Goal: Information Seeking & Learning: Learn about a topic

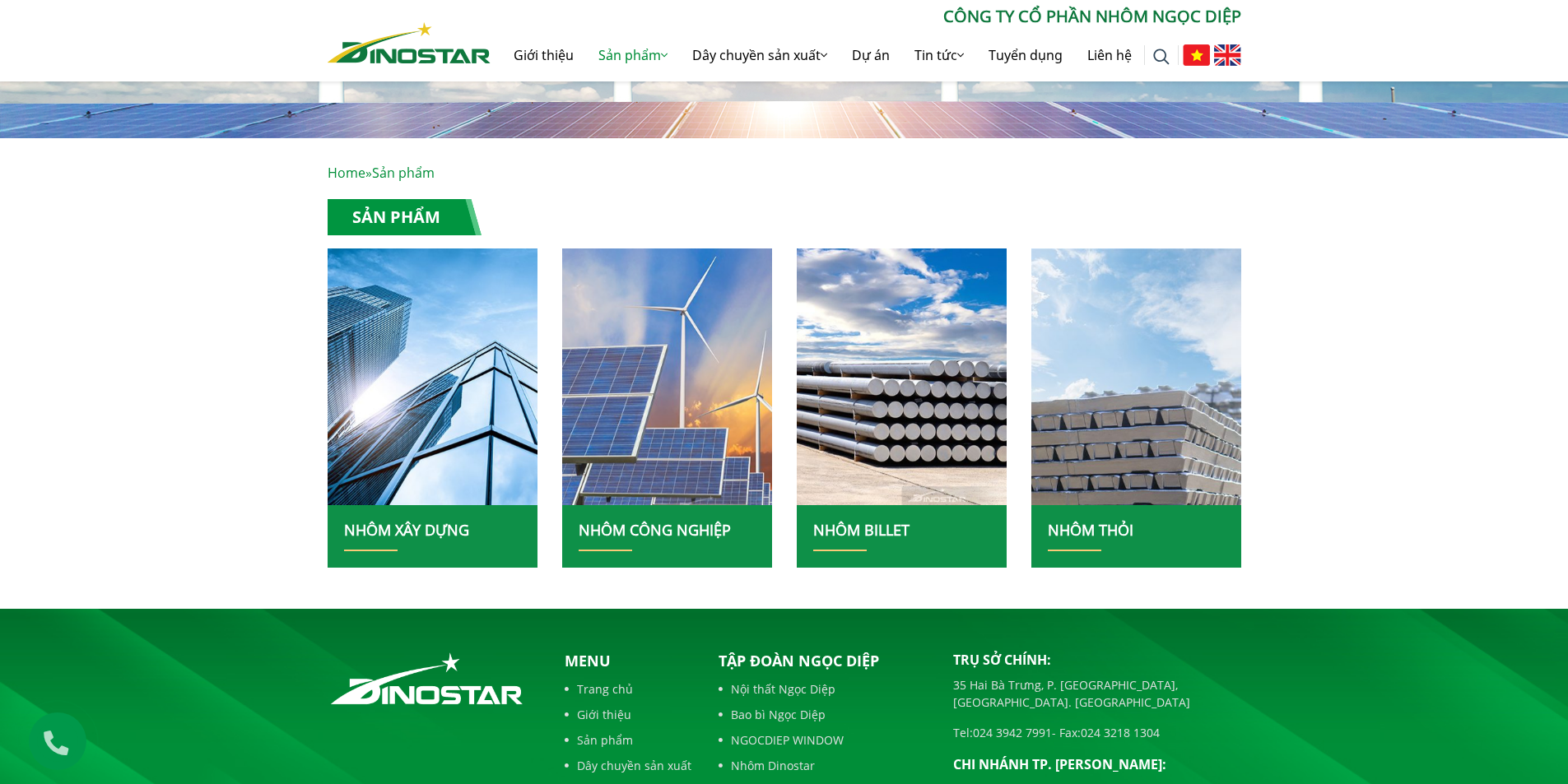
scroll to position [247, 0]
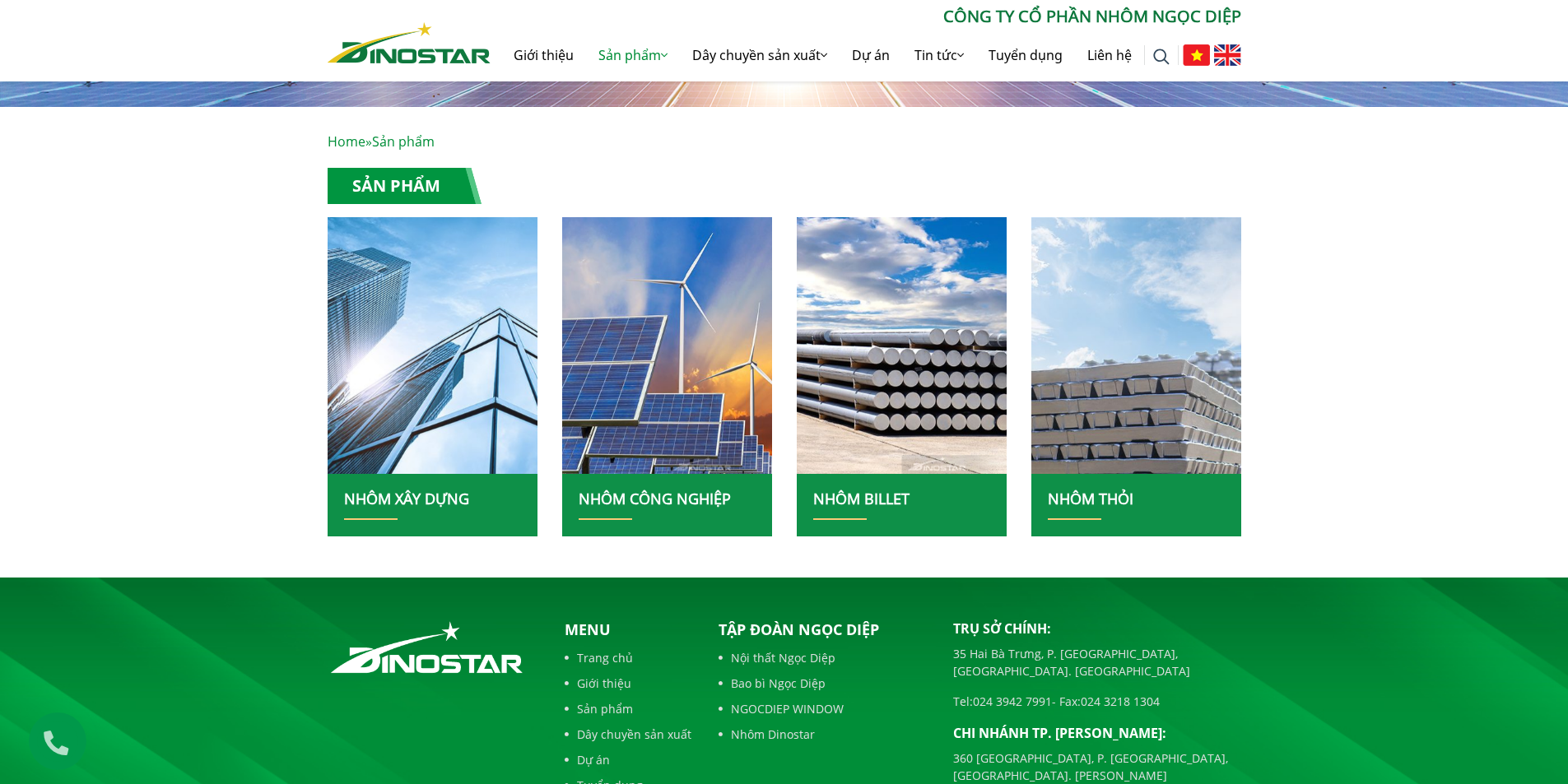
click at [486, 408] on img at bounding box center [432, 346] width 224 height 275
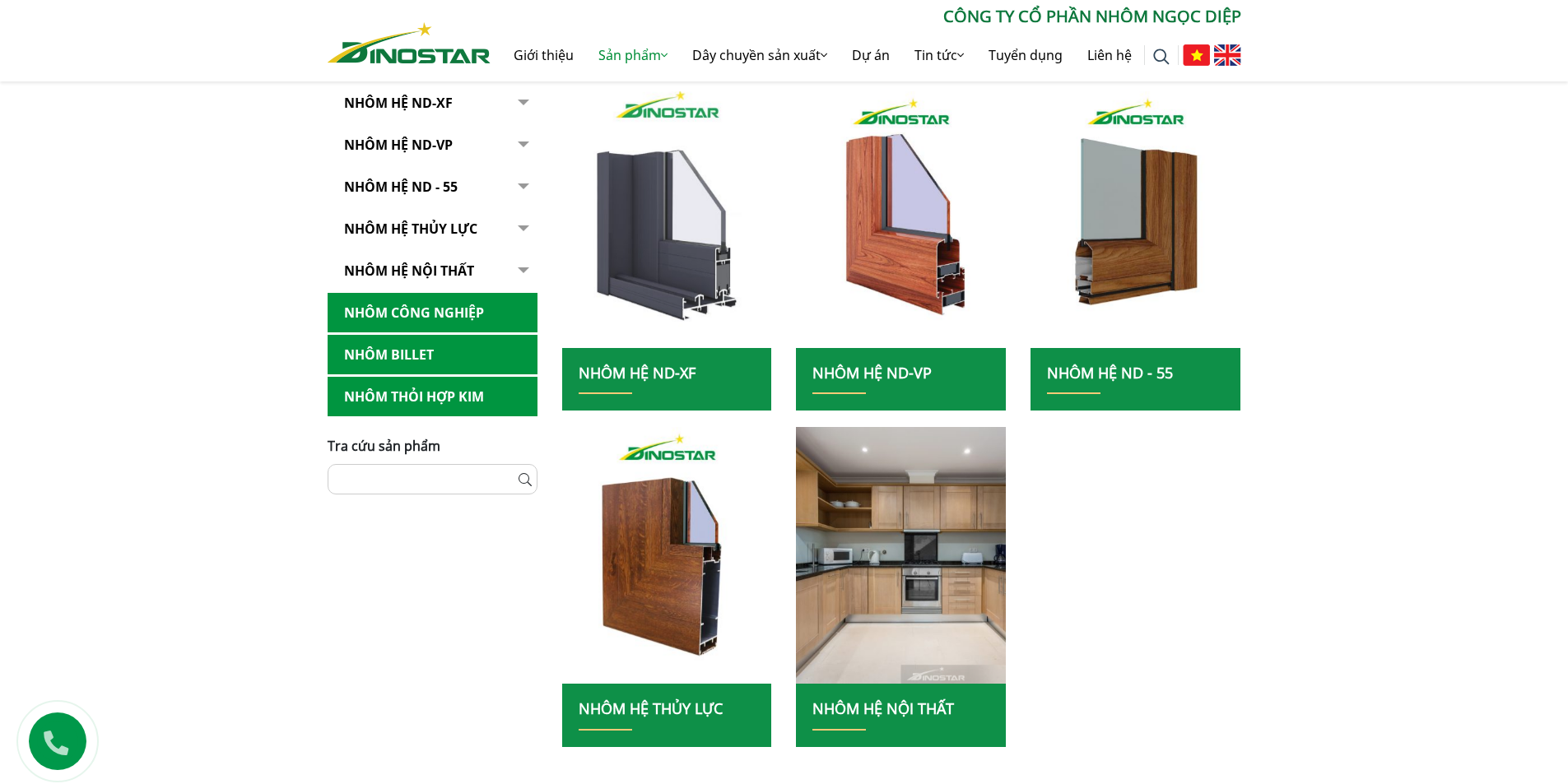
scroll to position [411, 0]
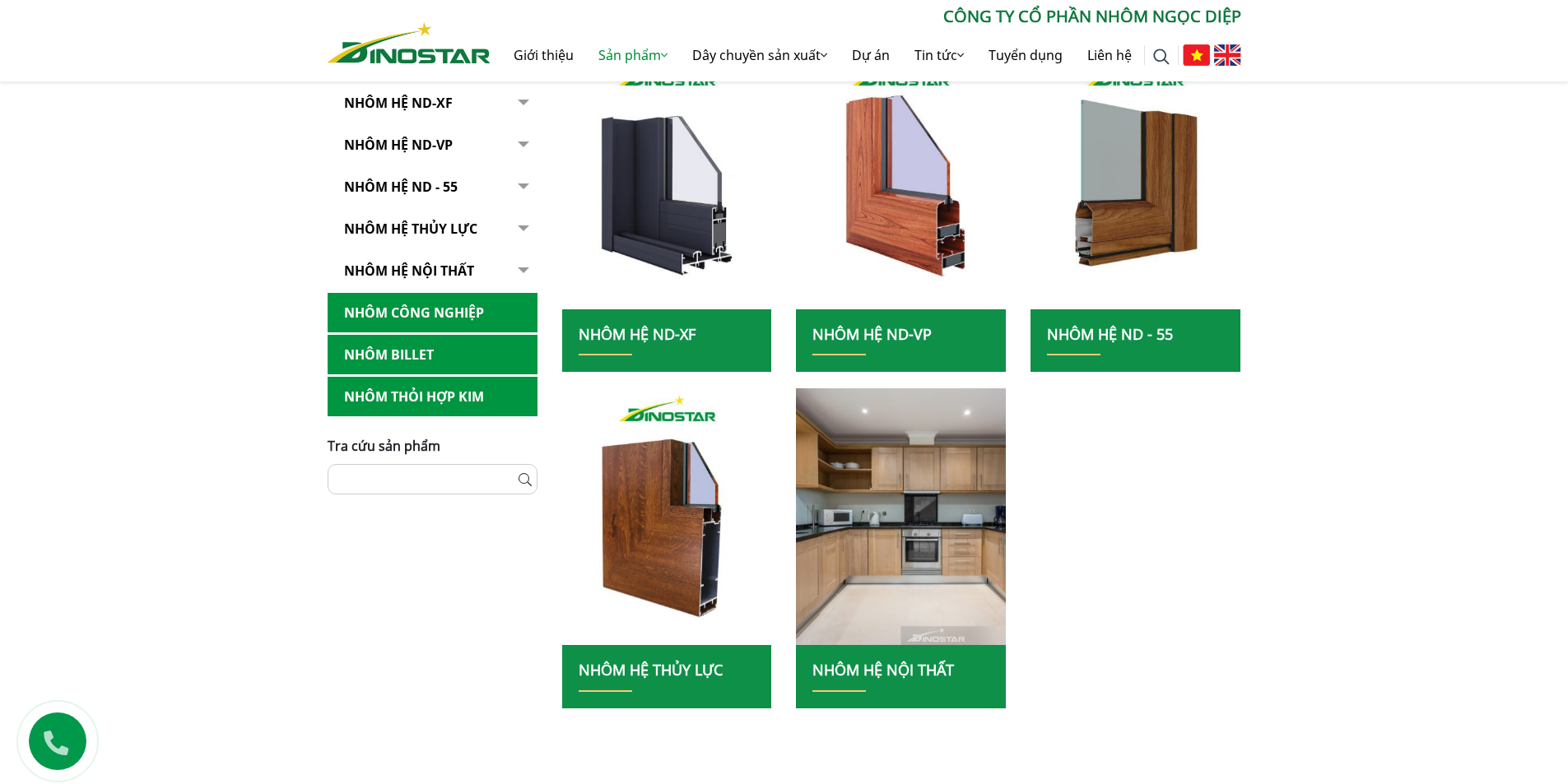
click at [625, 334] on link "Nhôm Hệ ND-XF" at bounding box center [637, 334] width 117 height 19
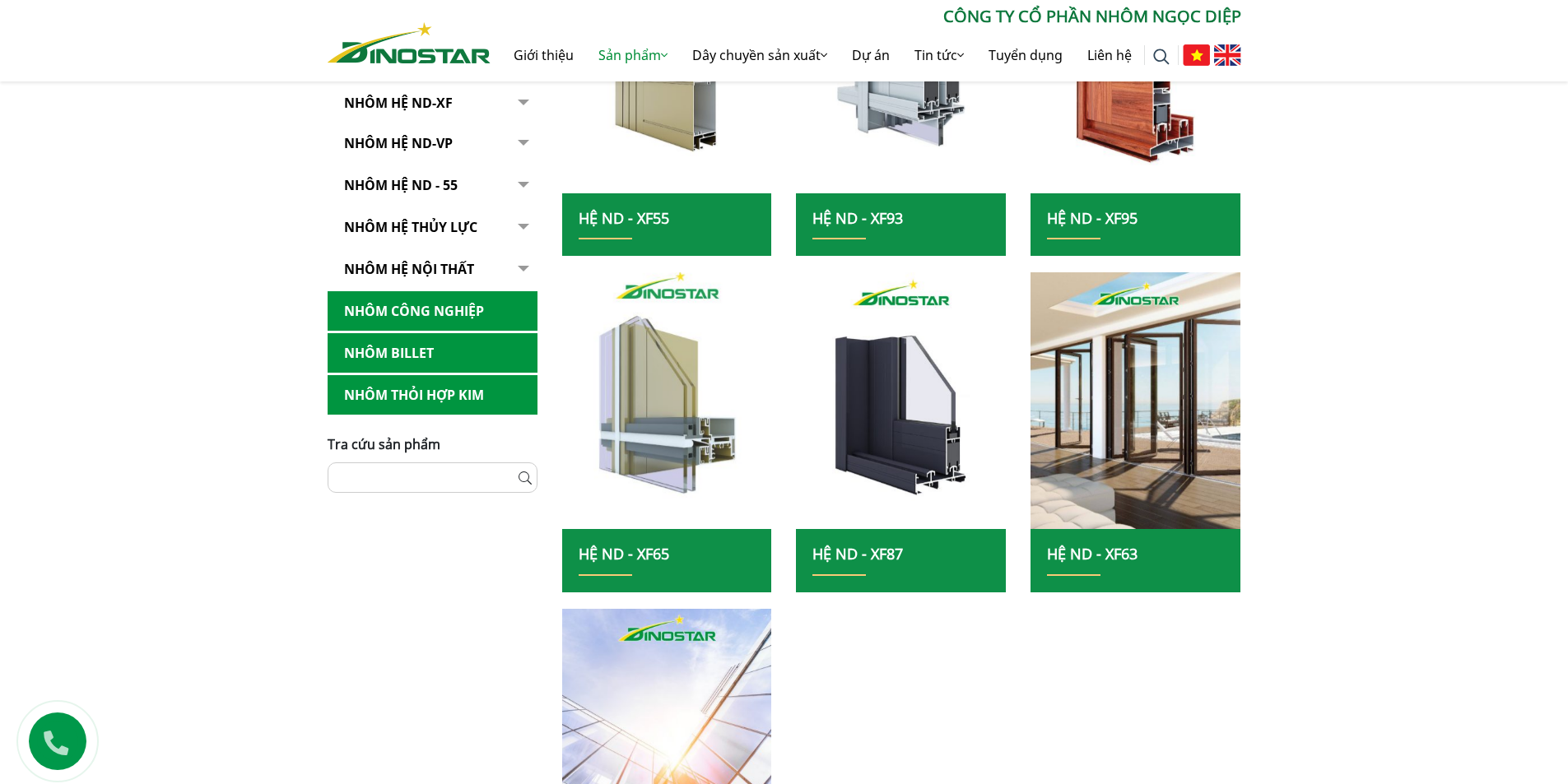
scroll to position [494, 0]
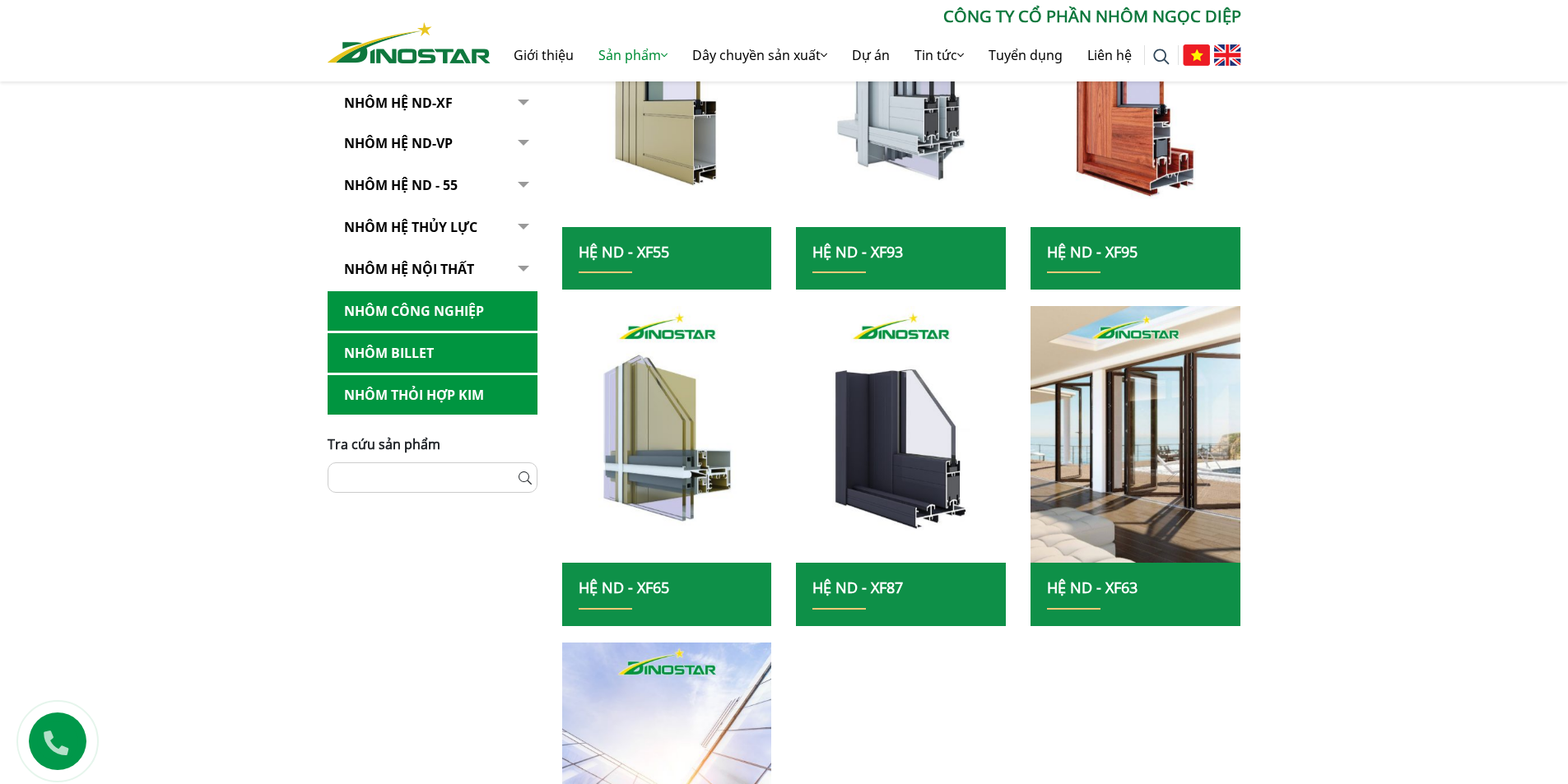
click at [647, 256] on link "Hệ ND - XF55" at bounding box center [624, 251] width 91 height 19
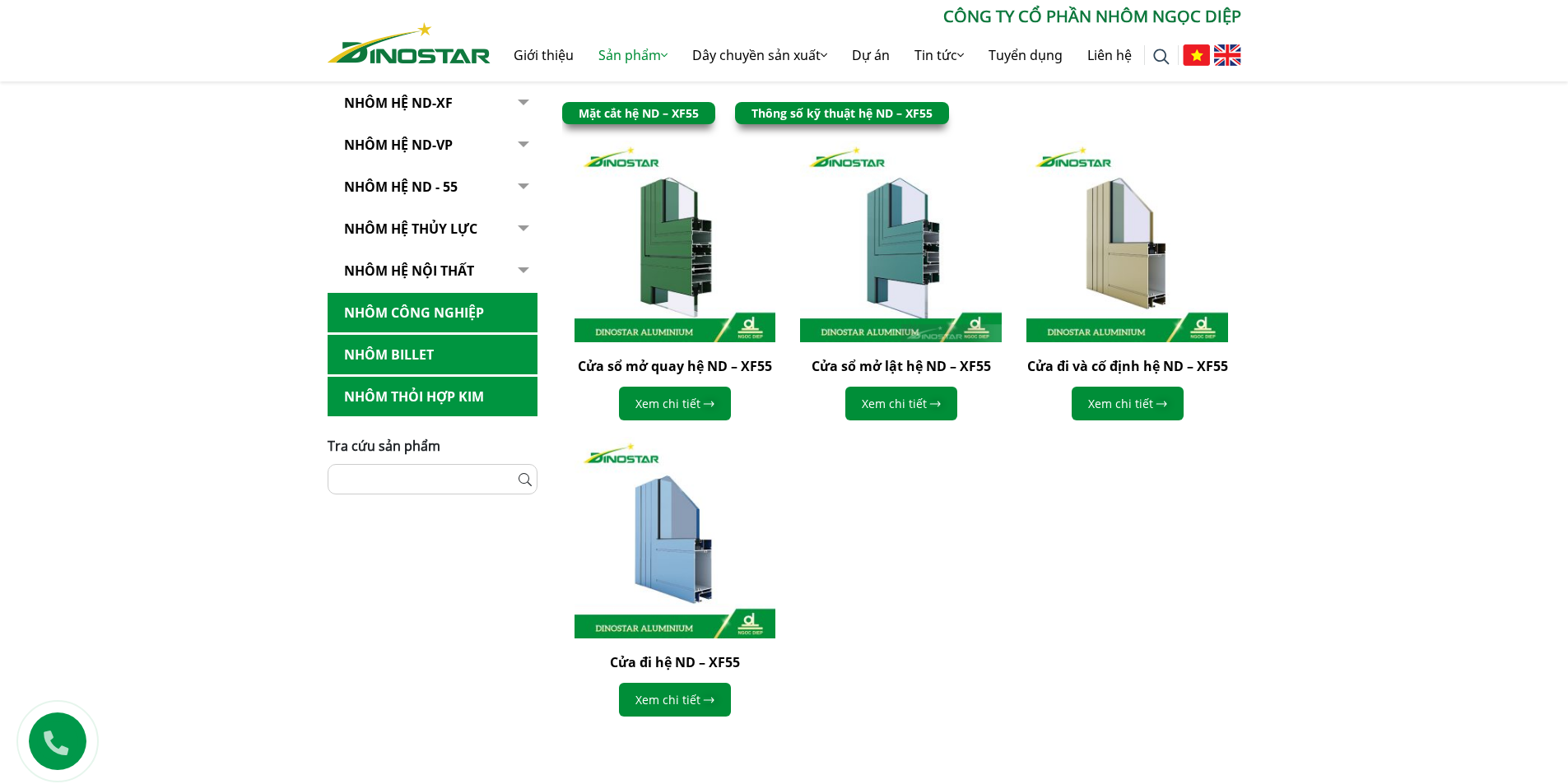
scroll to position [494, 0]
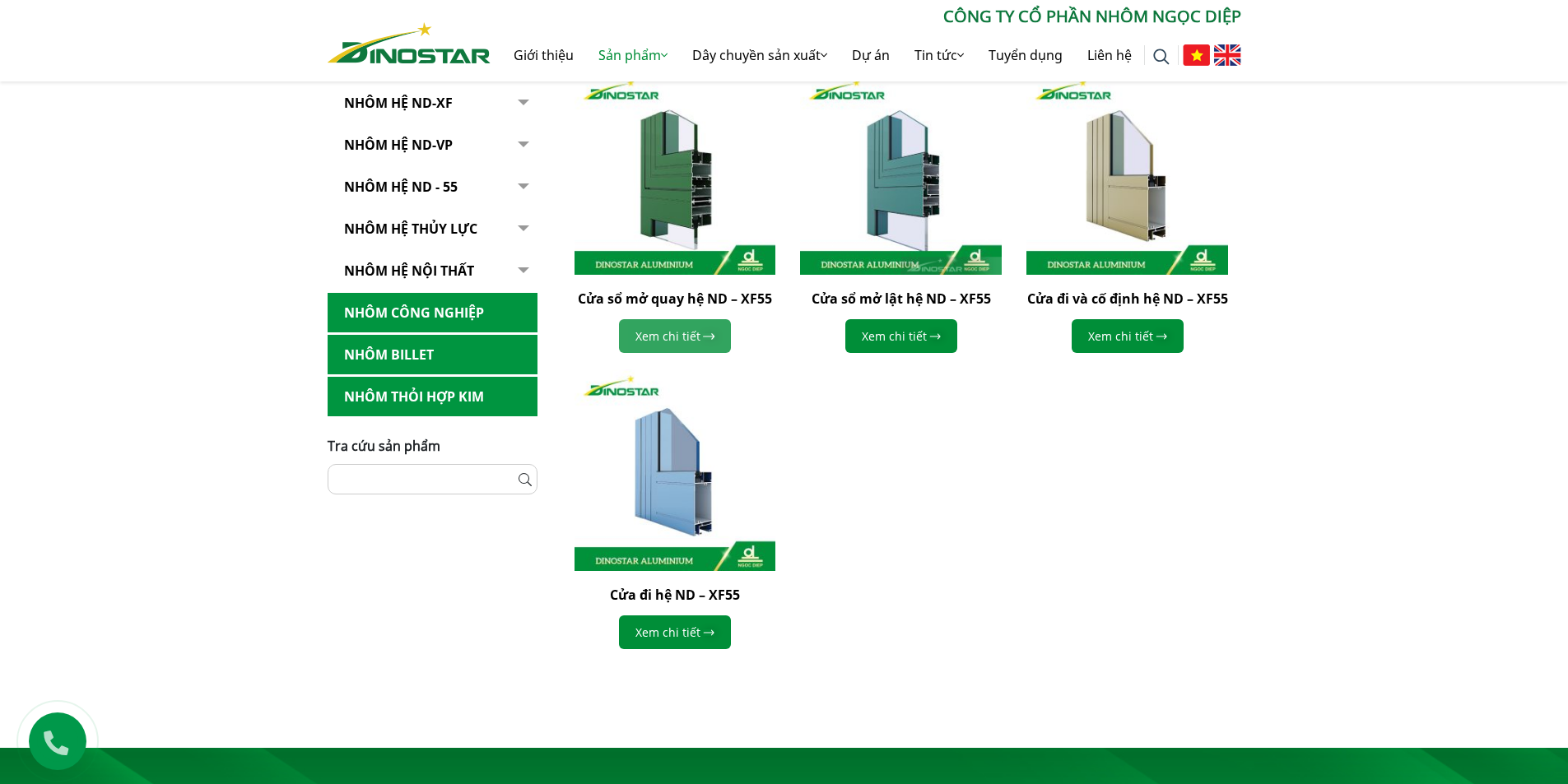
click at [685, 338] on link "Xem chi tiết" at bounding box center [675, 336] width 112 height 33
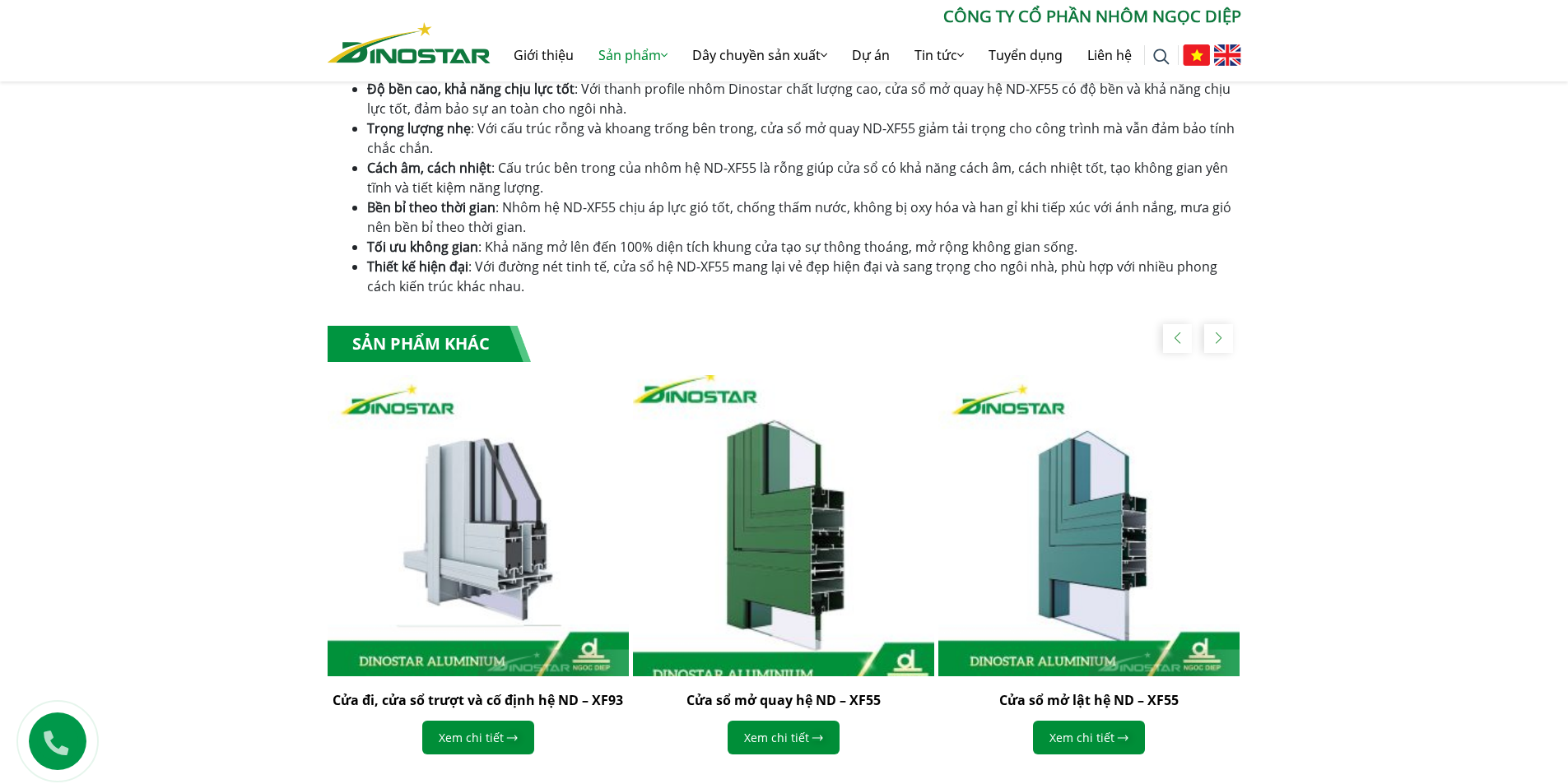
scroll to position [905, 0]
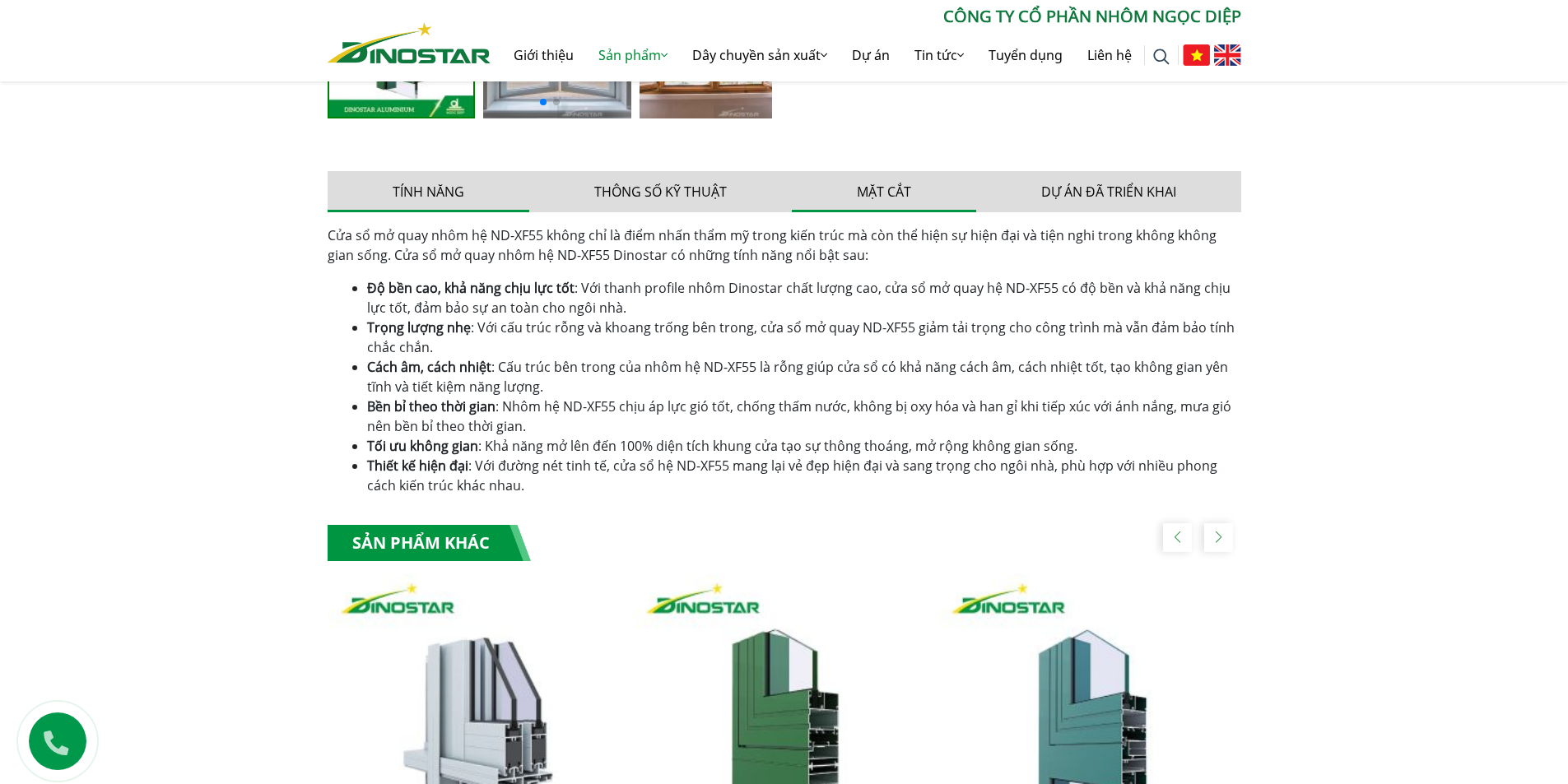
click at [871, 183] on button "Mặt cắt" at bounding box center [883, 192] width 184 height 41
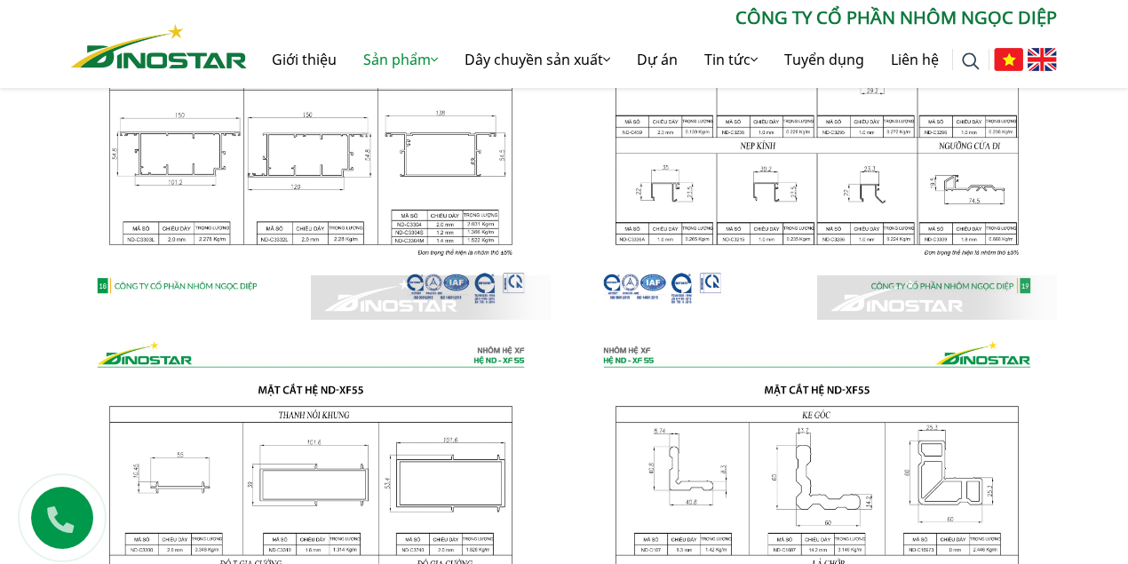
scroll to position [1539, 0]
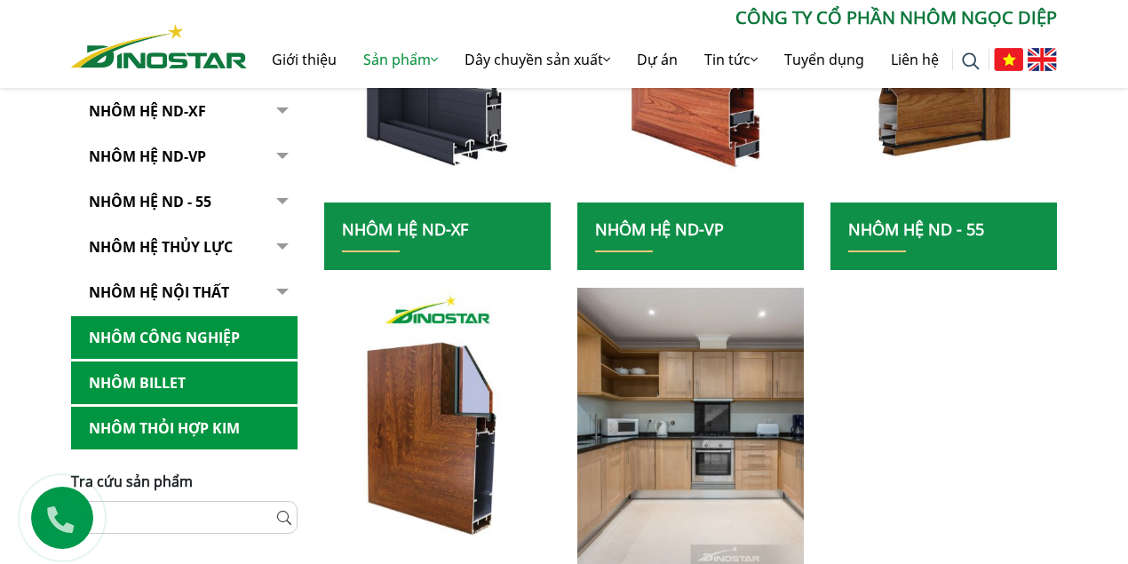
scroll to position [533, 0]
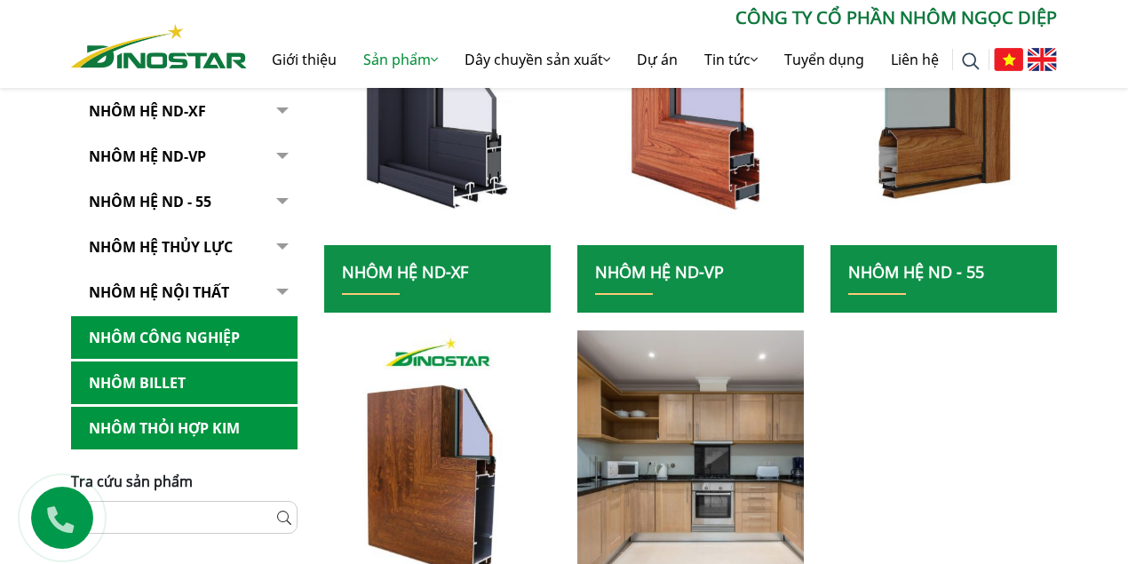
click at [430, 266] on link "Nhôm Hệ ND-XF" at bounding box center [405, 271] width 126 height 21
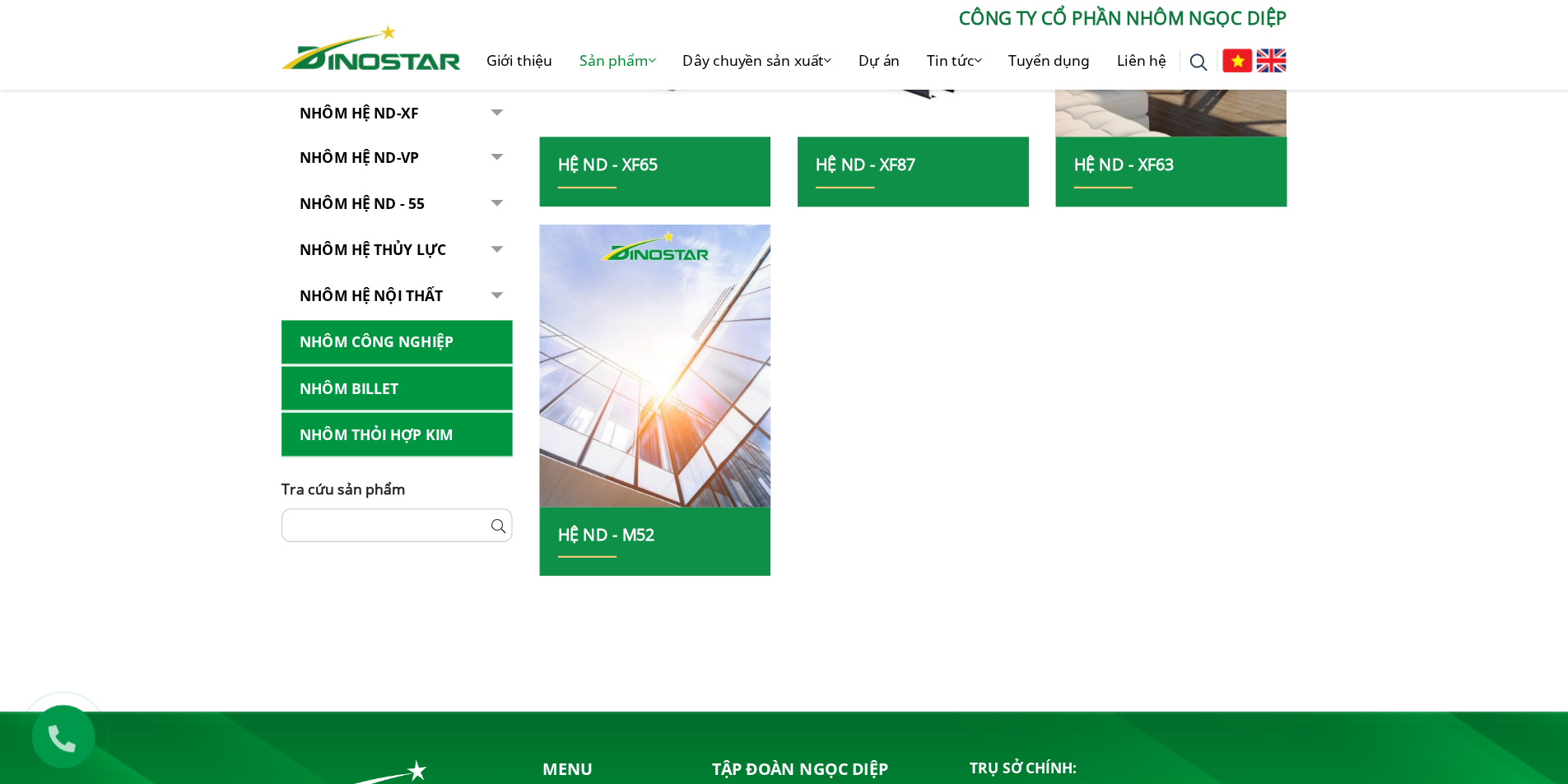
scroll to position [933, 0]
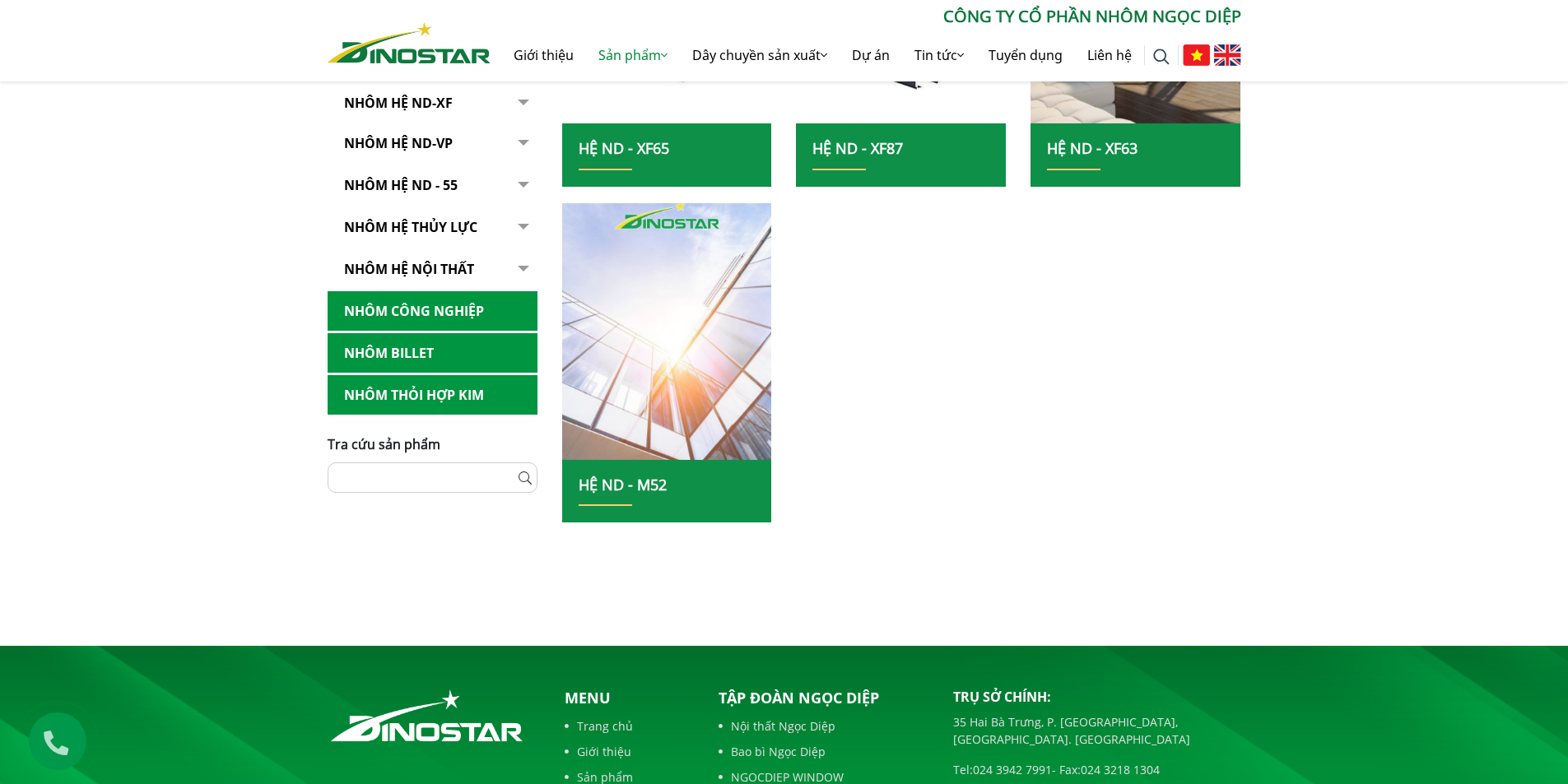
click at [677, 437] on img at bounding box center [667, 332] width 224 height 275
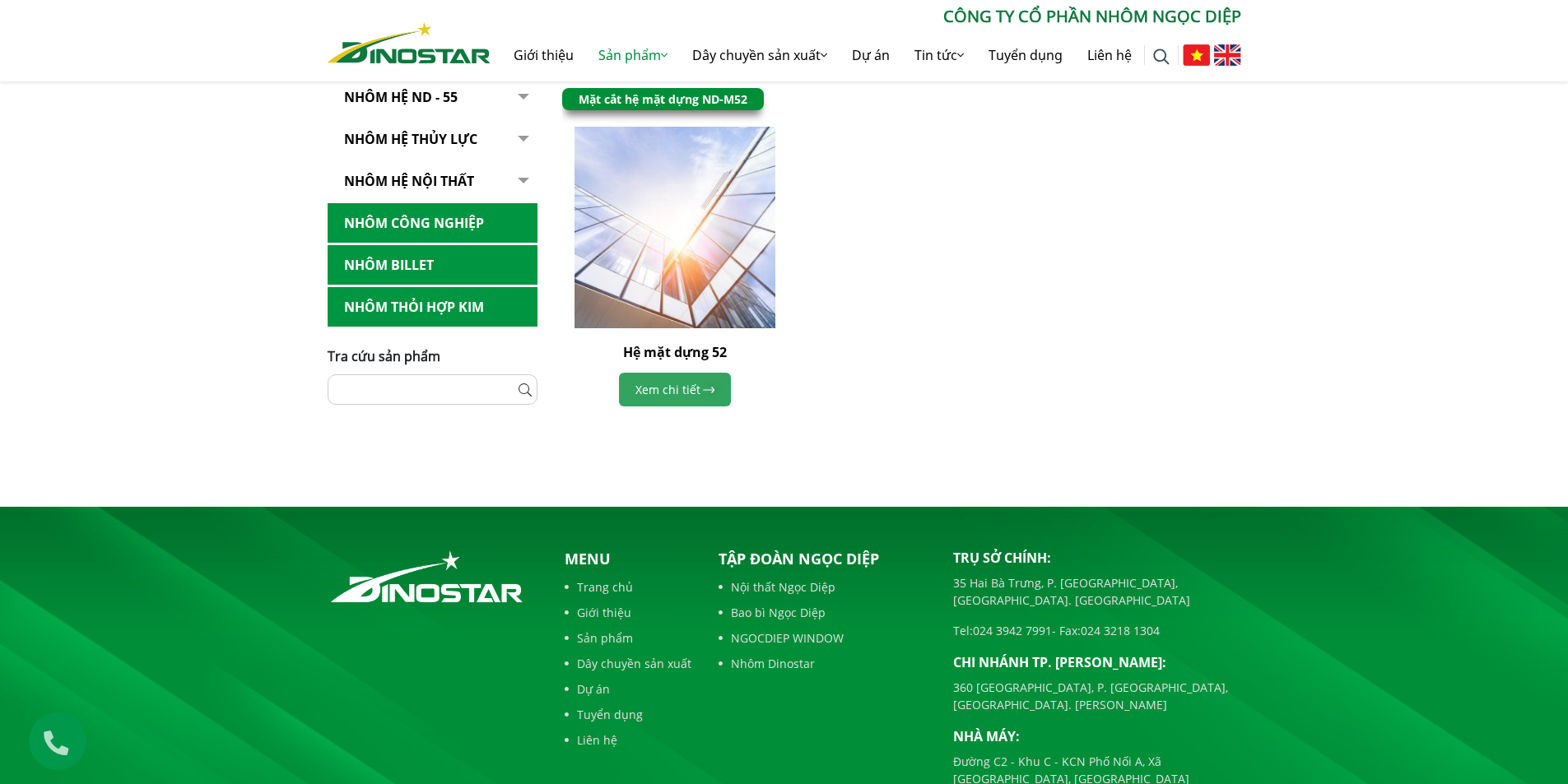
scroll to position [411, 0]
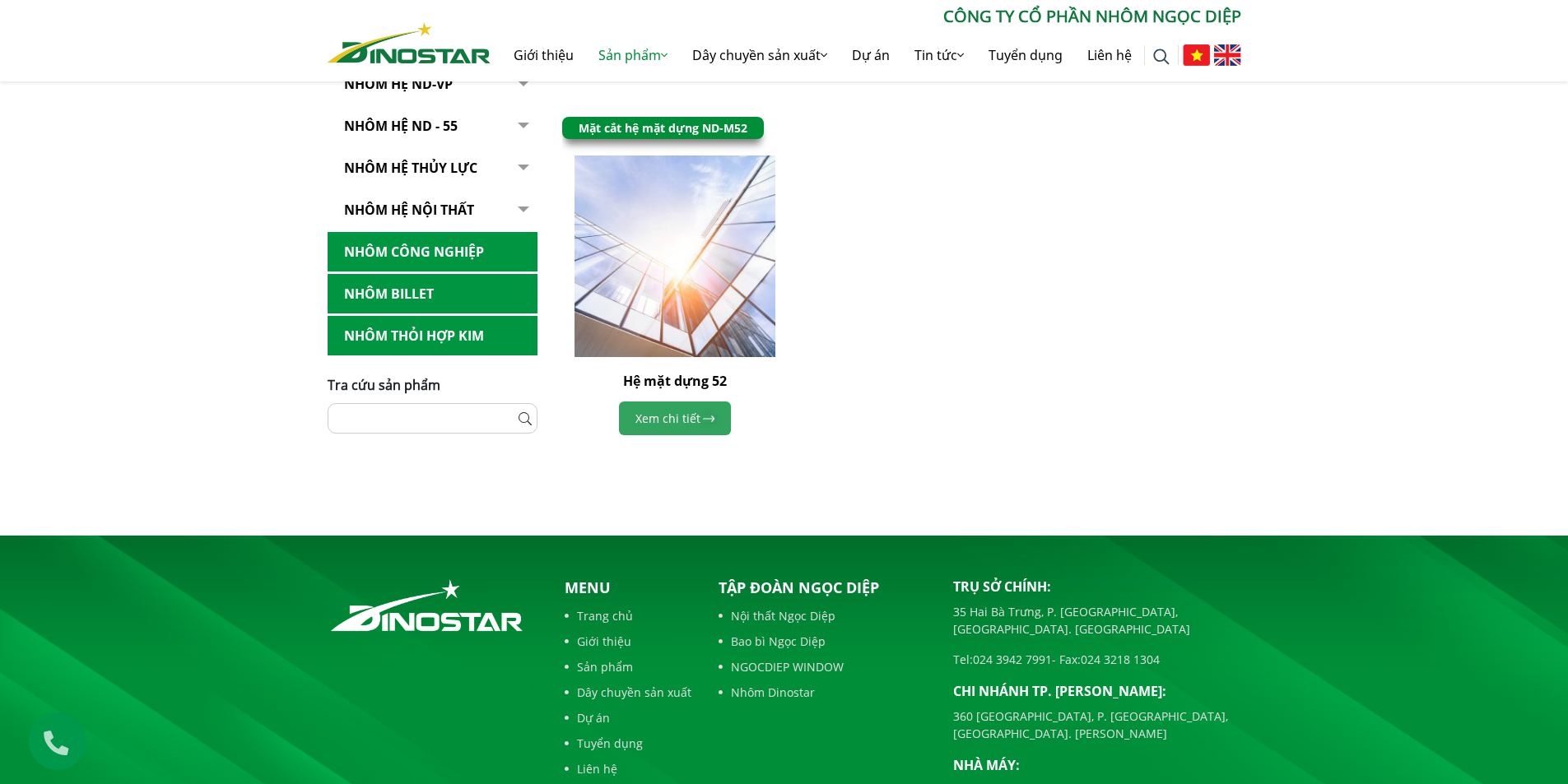
click at [684, 408] on link "Xem chi tiết" at bounding box center [675, 418] width 112 height 33
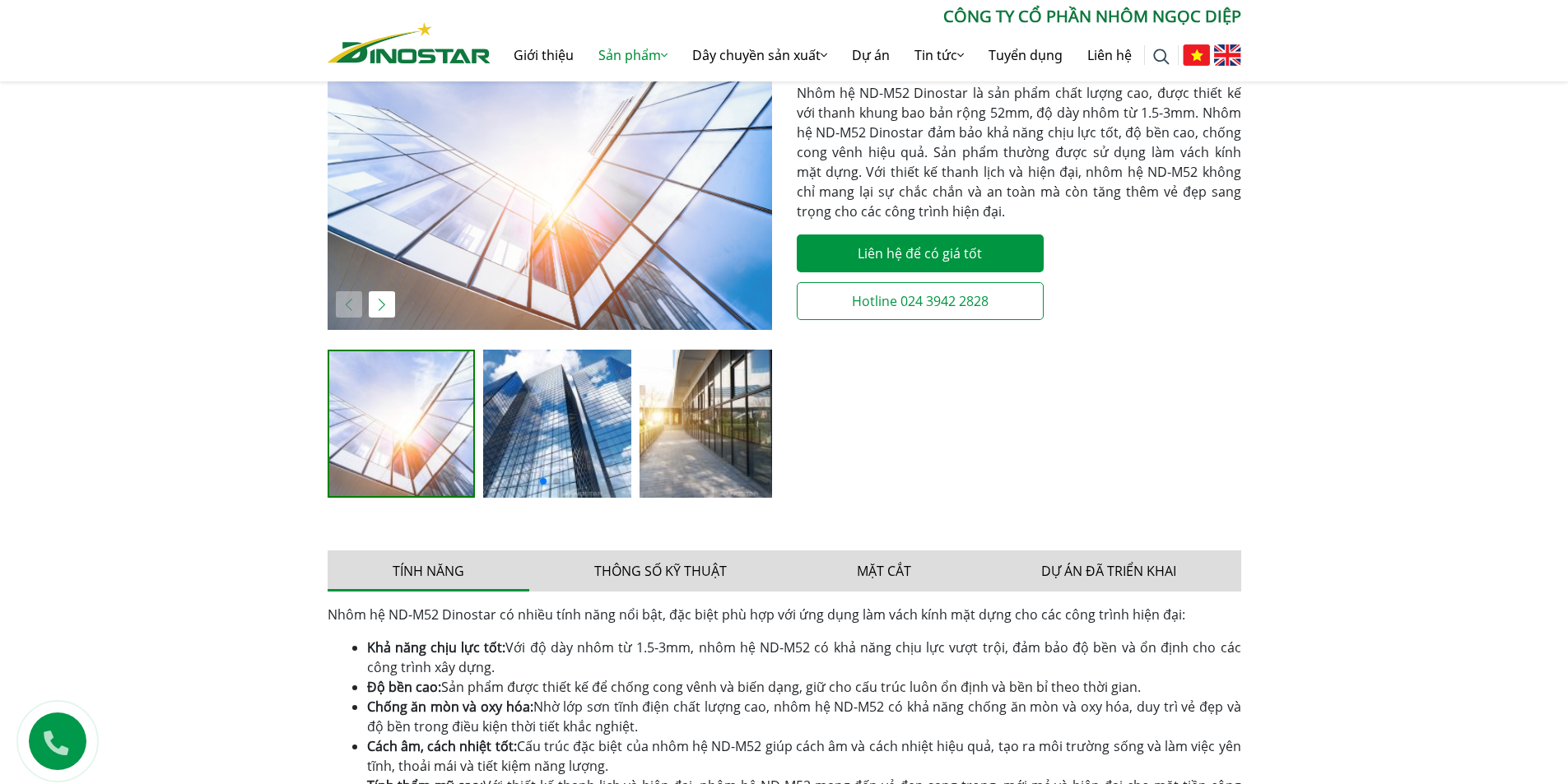
scroll to position [494, 0]
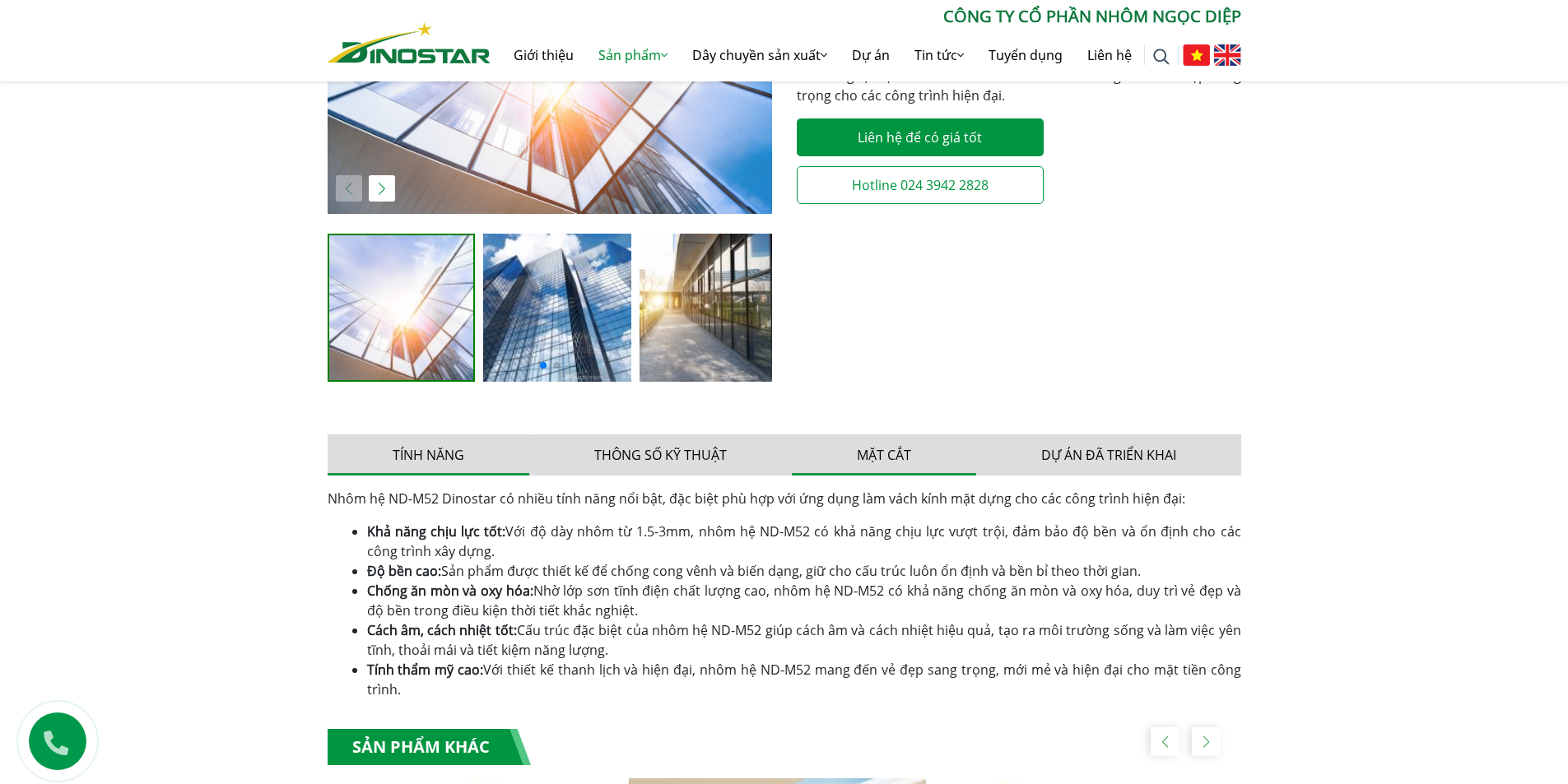
click at [902, 452] on button "Mặt cắt" at bounding box center [883, 455] width 184 height 41
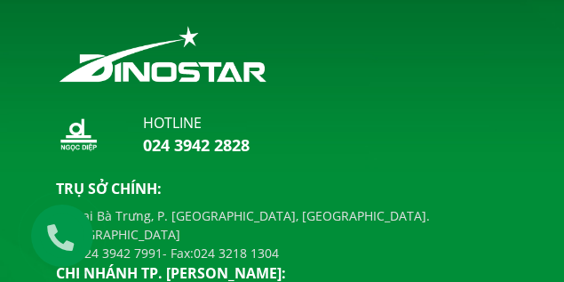
scroll to position [2065, 0]
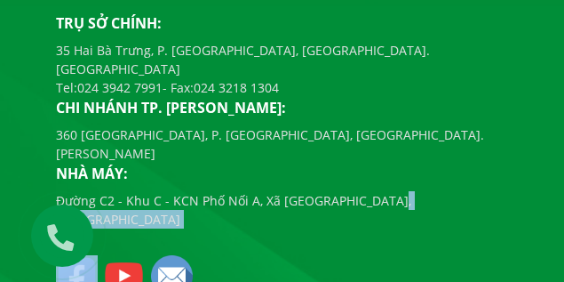
drag, startPoint x: 340, startPoint y: 146, endPoint x: 148, endPoint y: 156, distance: 192.1
click at [137, 159] on div "hotline 024 3942 2828 Menu Trang chủ Giới thiệu Sản phẩm Dây chuyền sản xuất Dự…" at bounding box center [283, 68] width 480 height 456
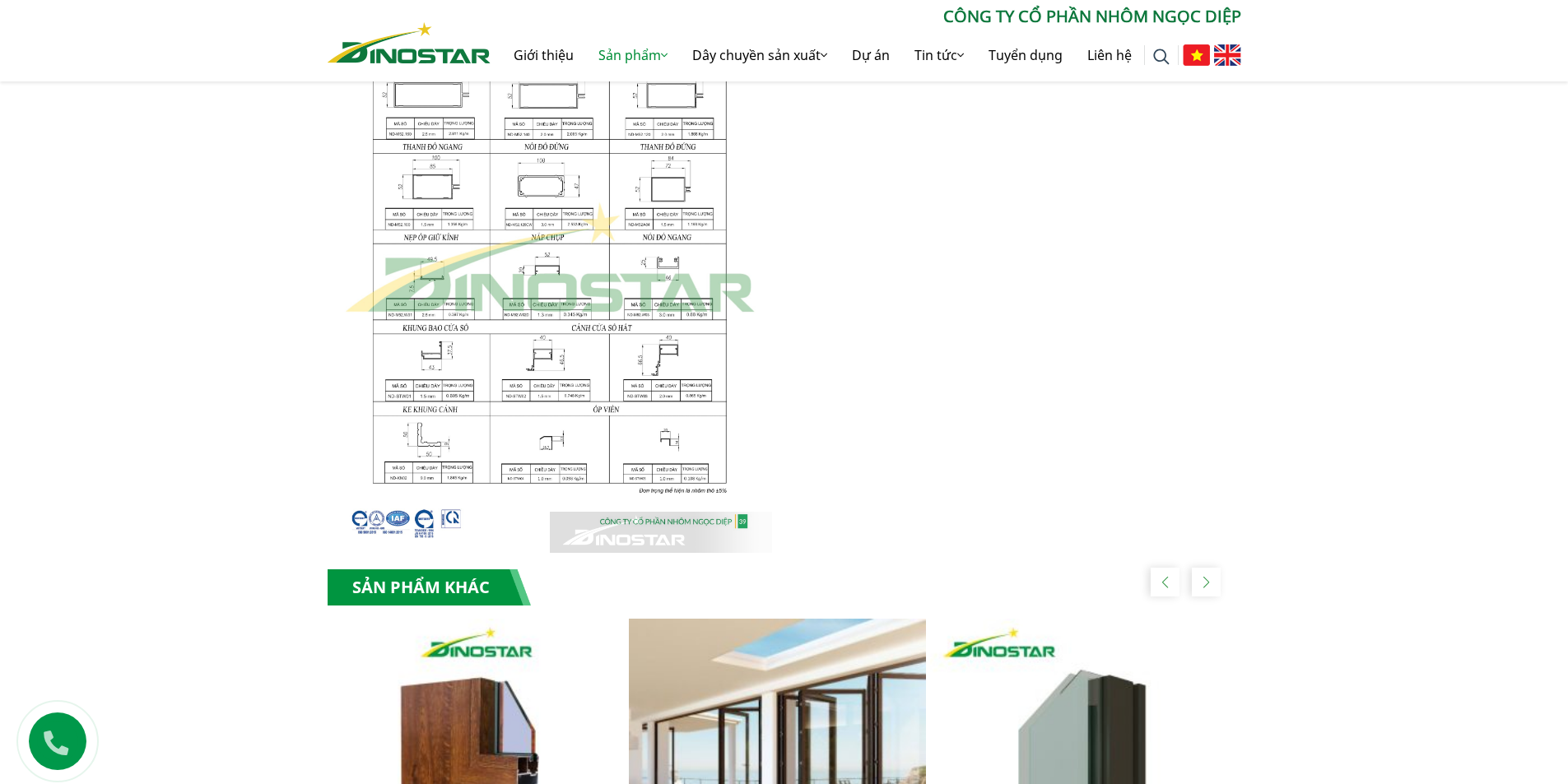
scroll to position [772, 0]
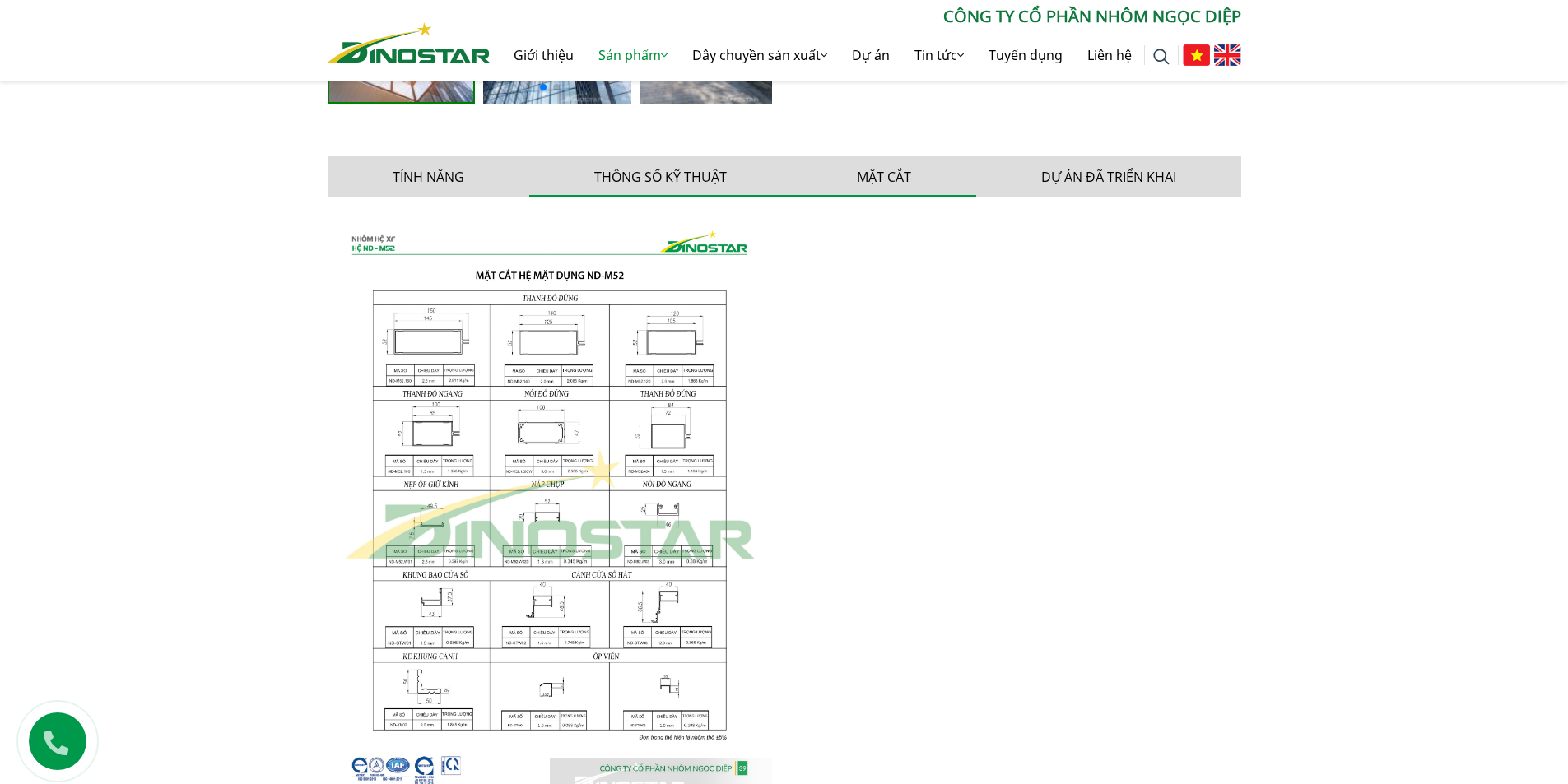
click at [674, 181] on button "Thông số kỹ thuật" at bounding box center [660, 177] width 262 height 41
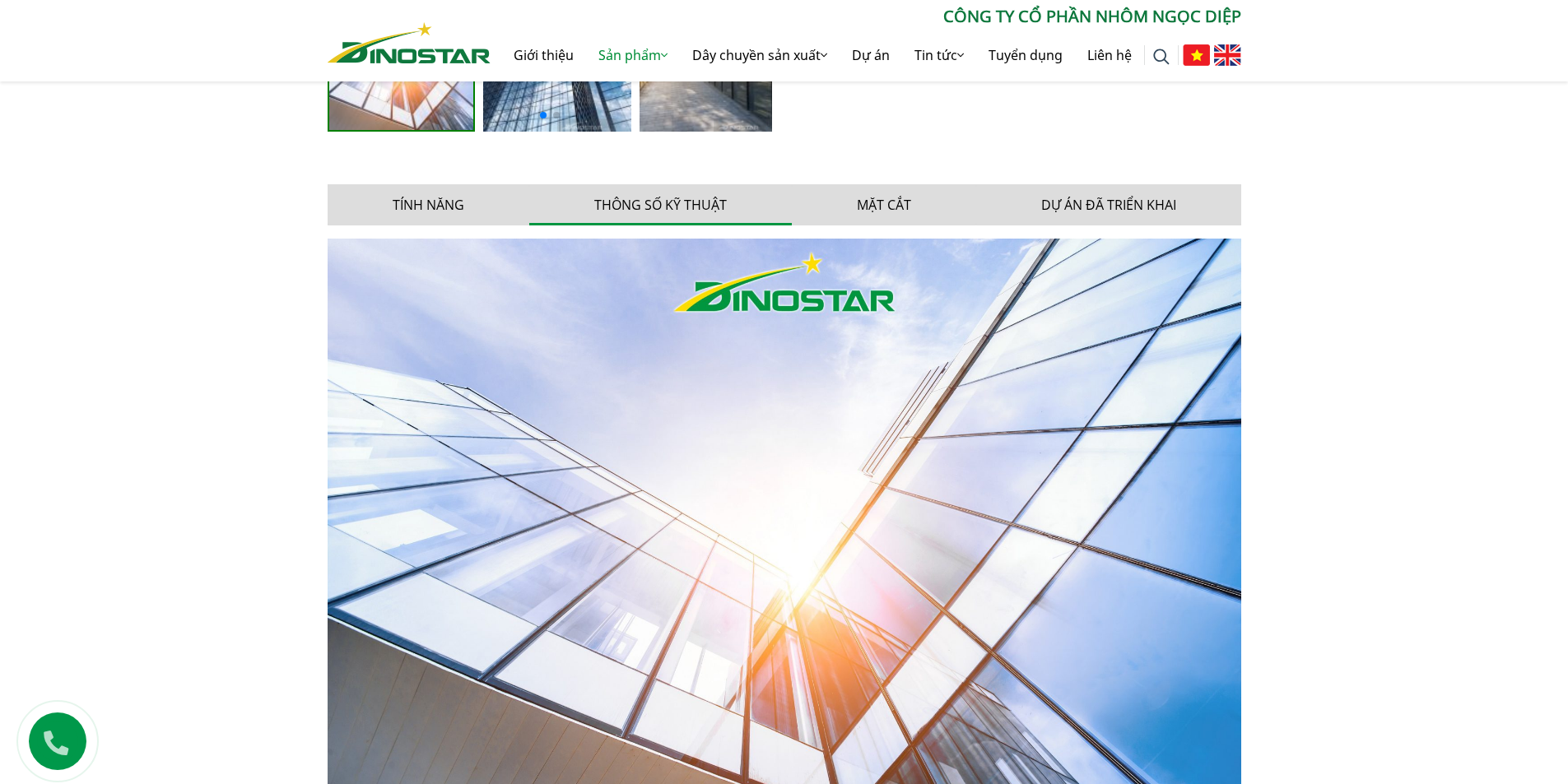
scroll to position [634, 0]
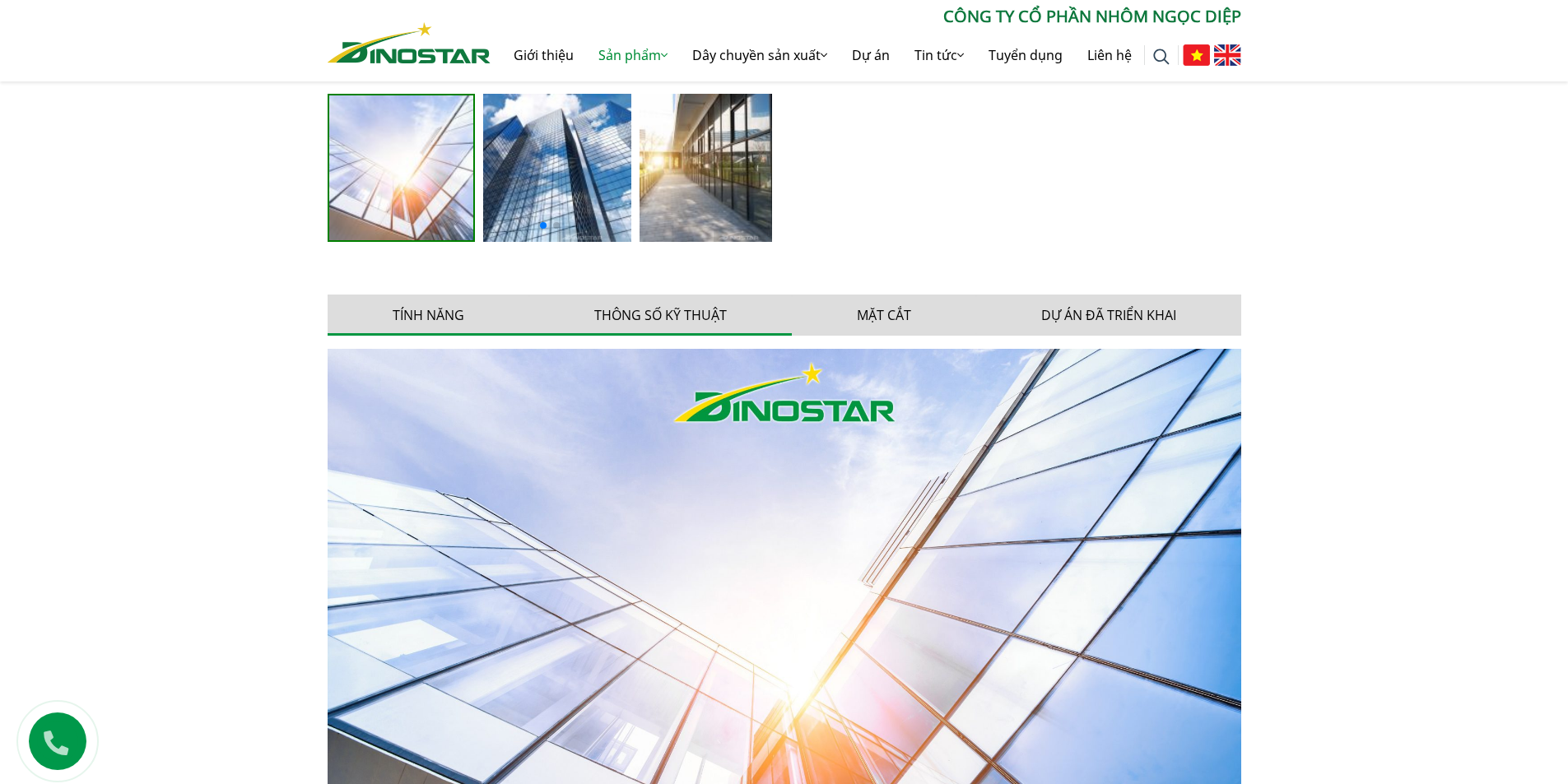
click at [437, 320] on button "Tính năng" at bounding box center [428, 315] width 202 height 41
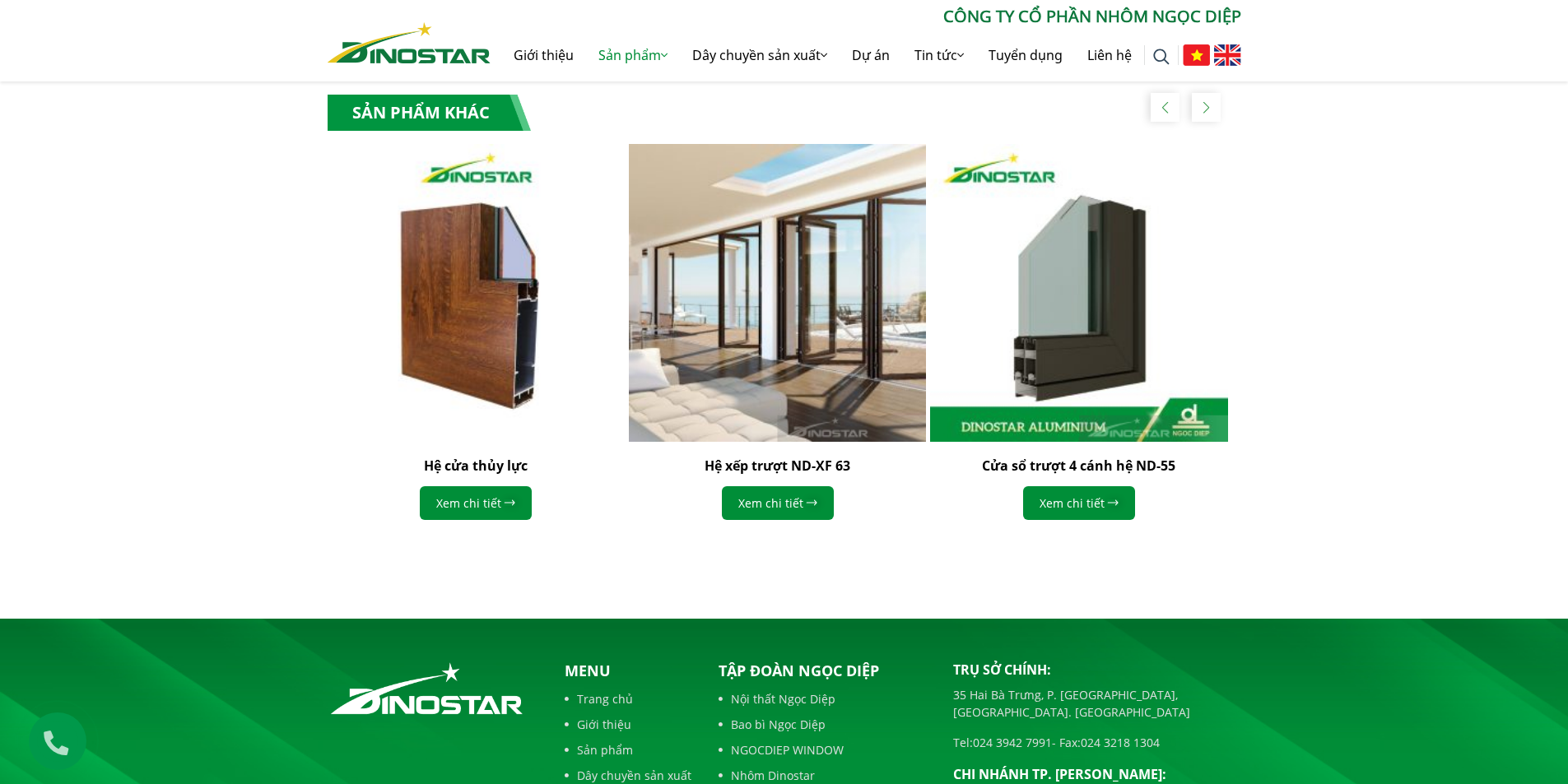
scroll to position [798, 0]
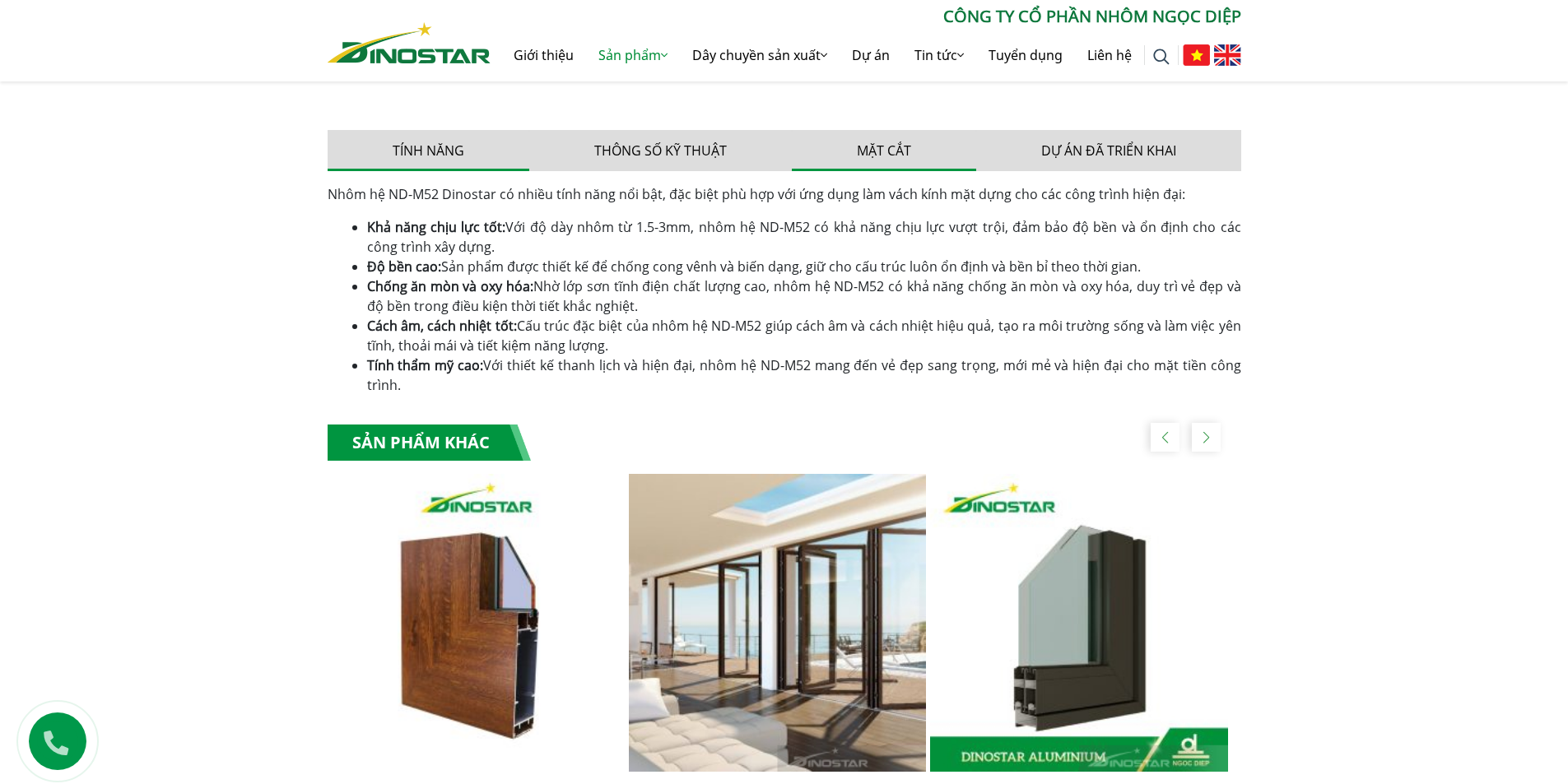
click at [886, 151] on button "Mặt cắt" at bounding box center [883, 150] width 184 height 41
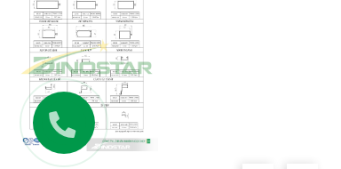
scroll to position [1112, 0]
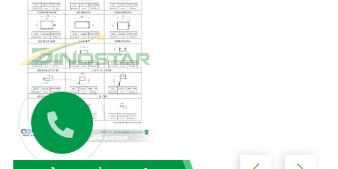
click at [75, 67] on img at bounding box center [84, 48] width 143 height 189
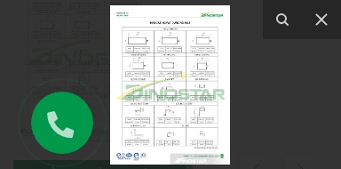
click at [159, 91] on img at bounding box center [170, 84] width 120 height 159
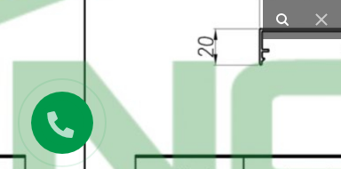
click at [283, 20] on icon at bounding box center [282, 19] width 21 height 21
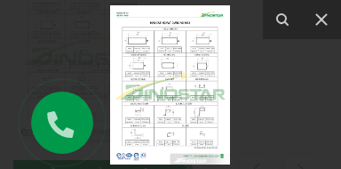
click at [164, 99] on img at bounding box center [170, 84] width 120 height 159
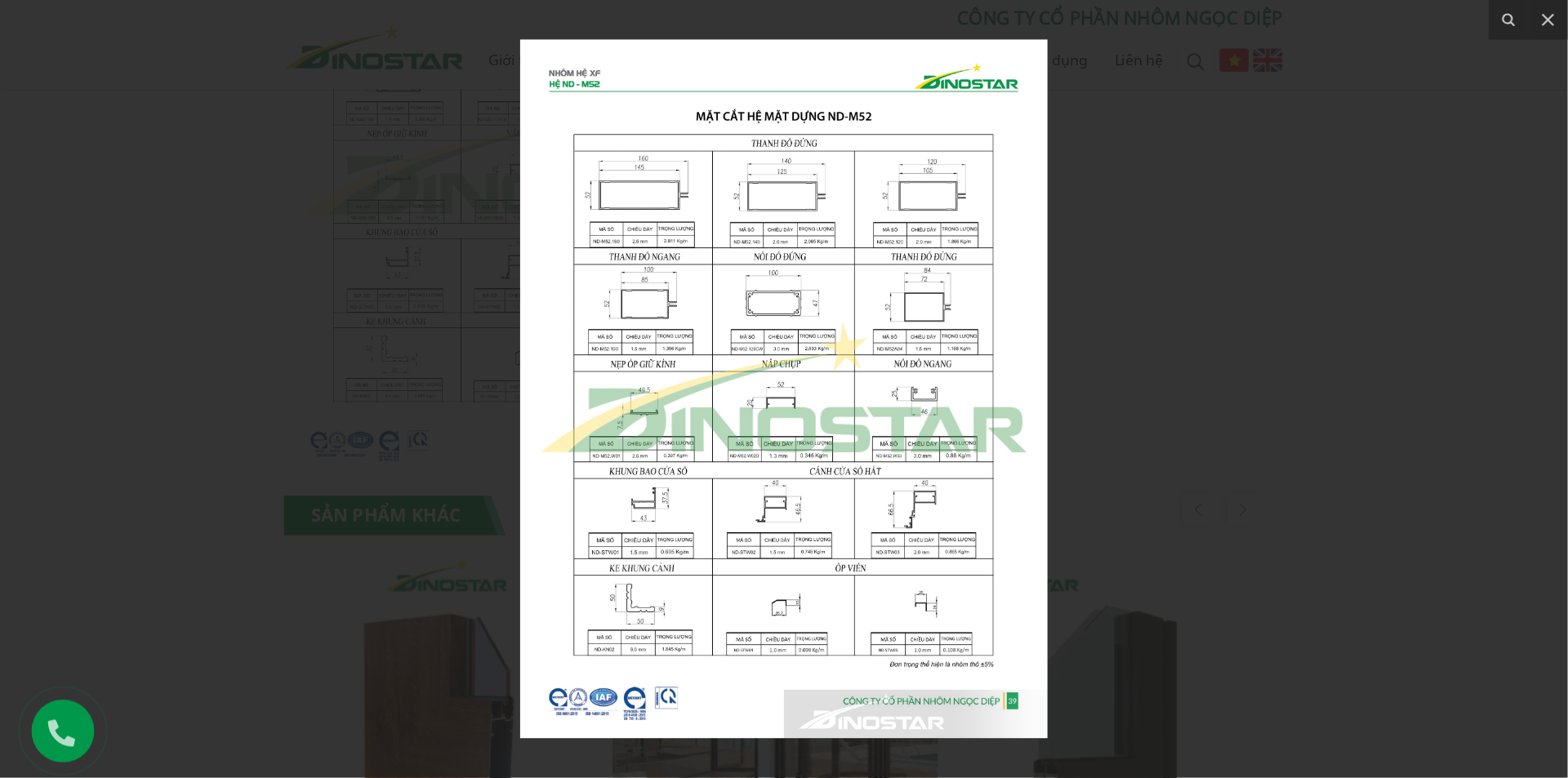
scroll to position [1126, 0]
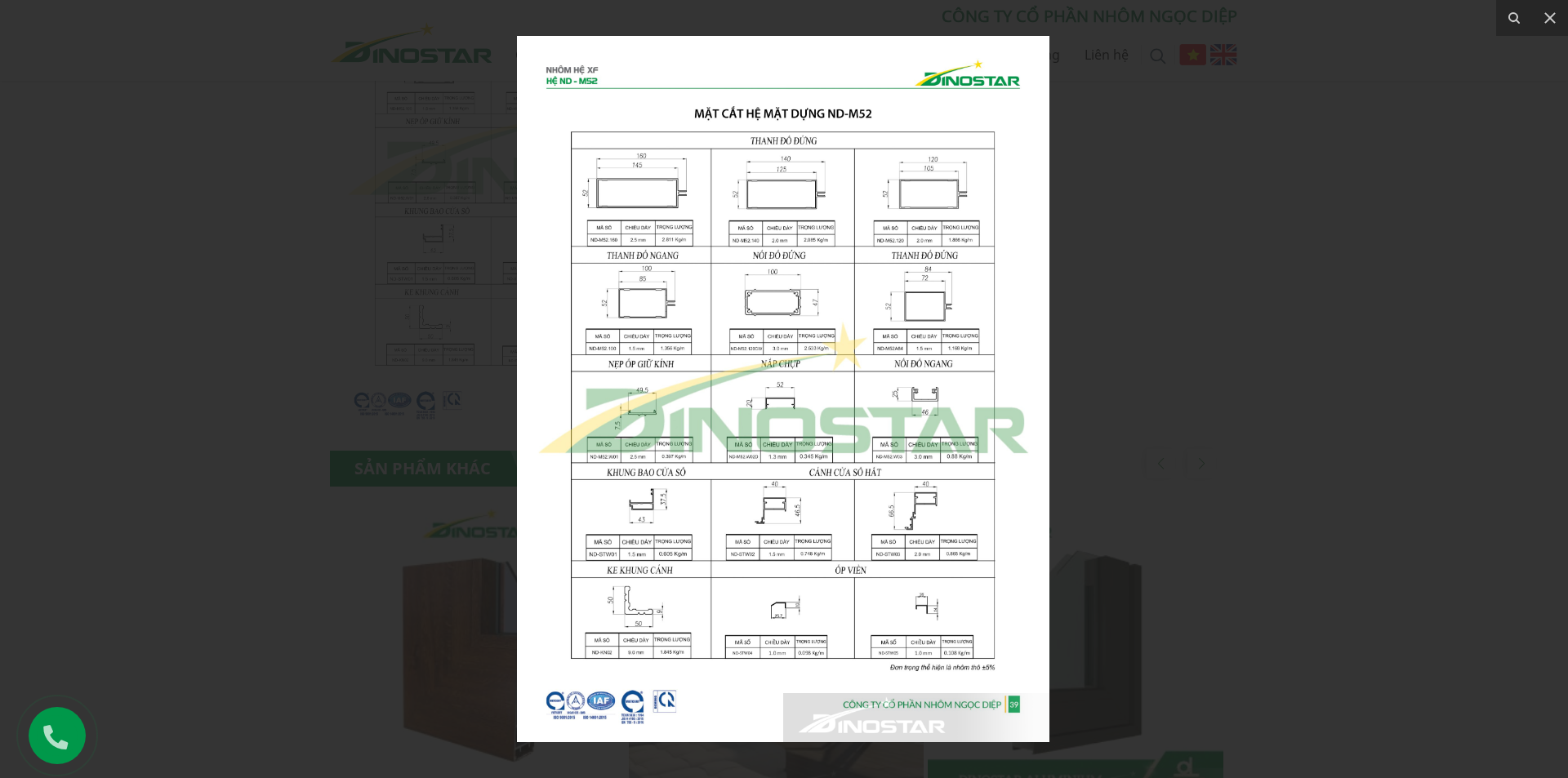
click at [765, 449] on img at bounding box center [783, 389] width 532 height 706
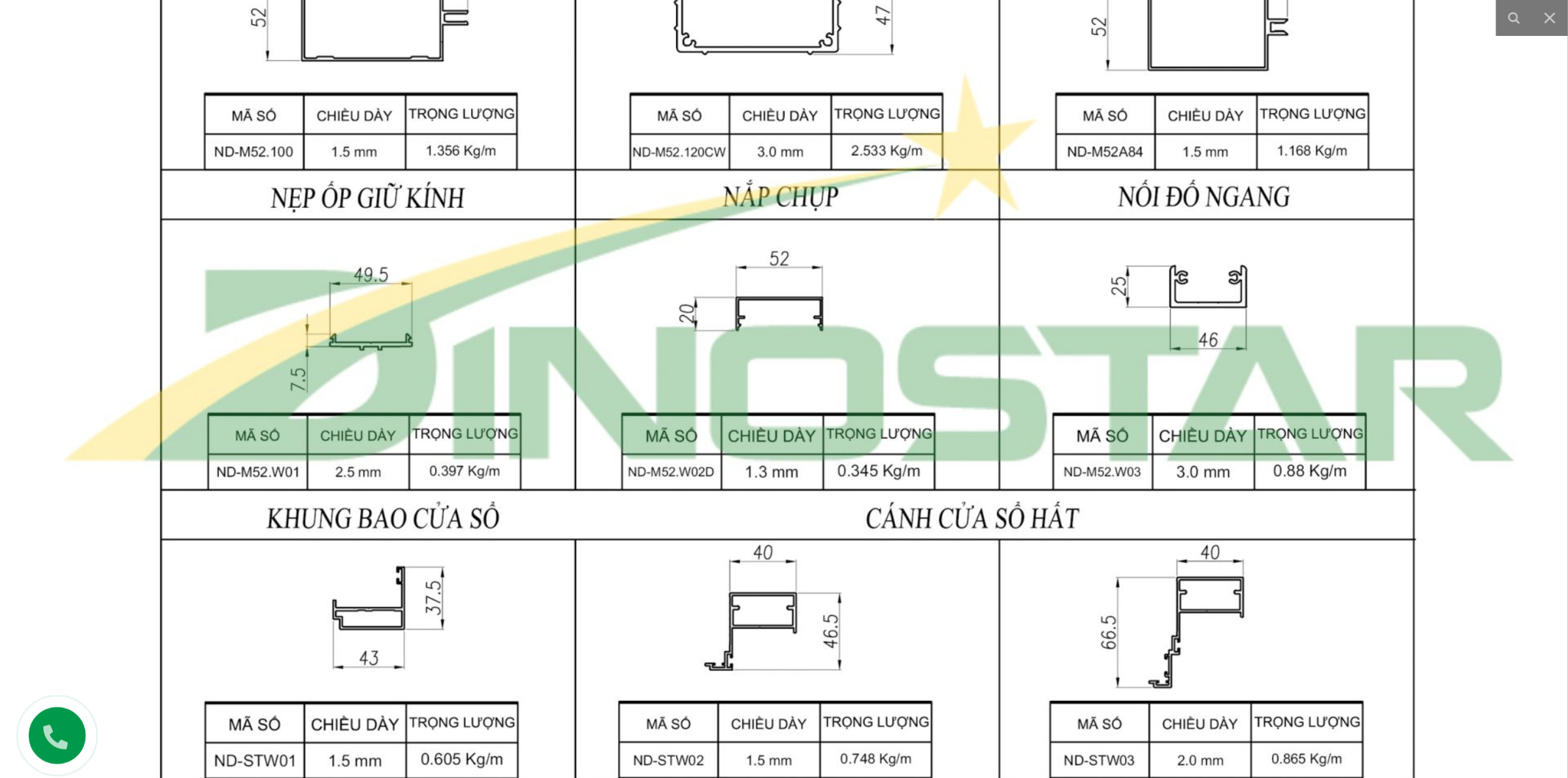
scroll to position [899, 0]
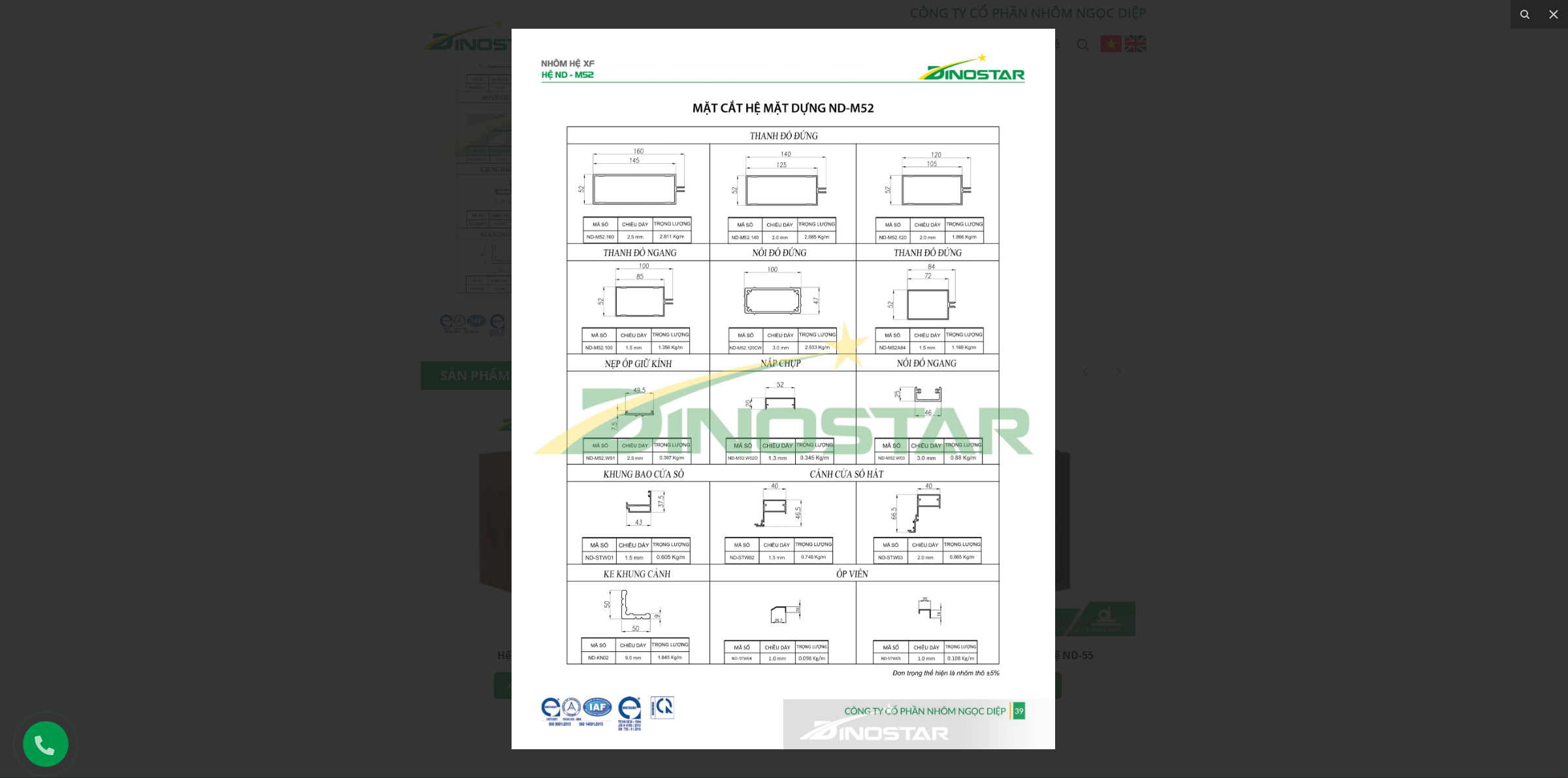
click at [775, 452] on img at bounding box center [783, 389] width 544 height 721
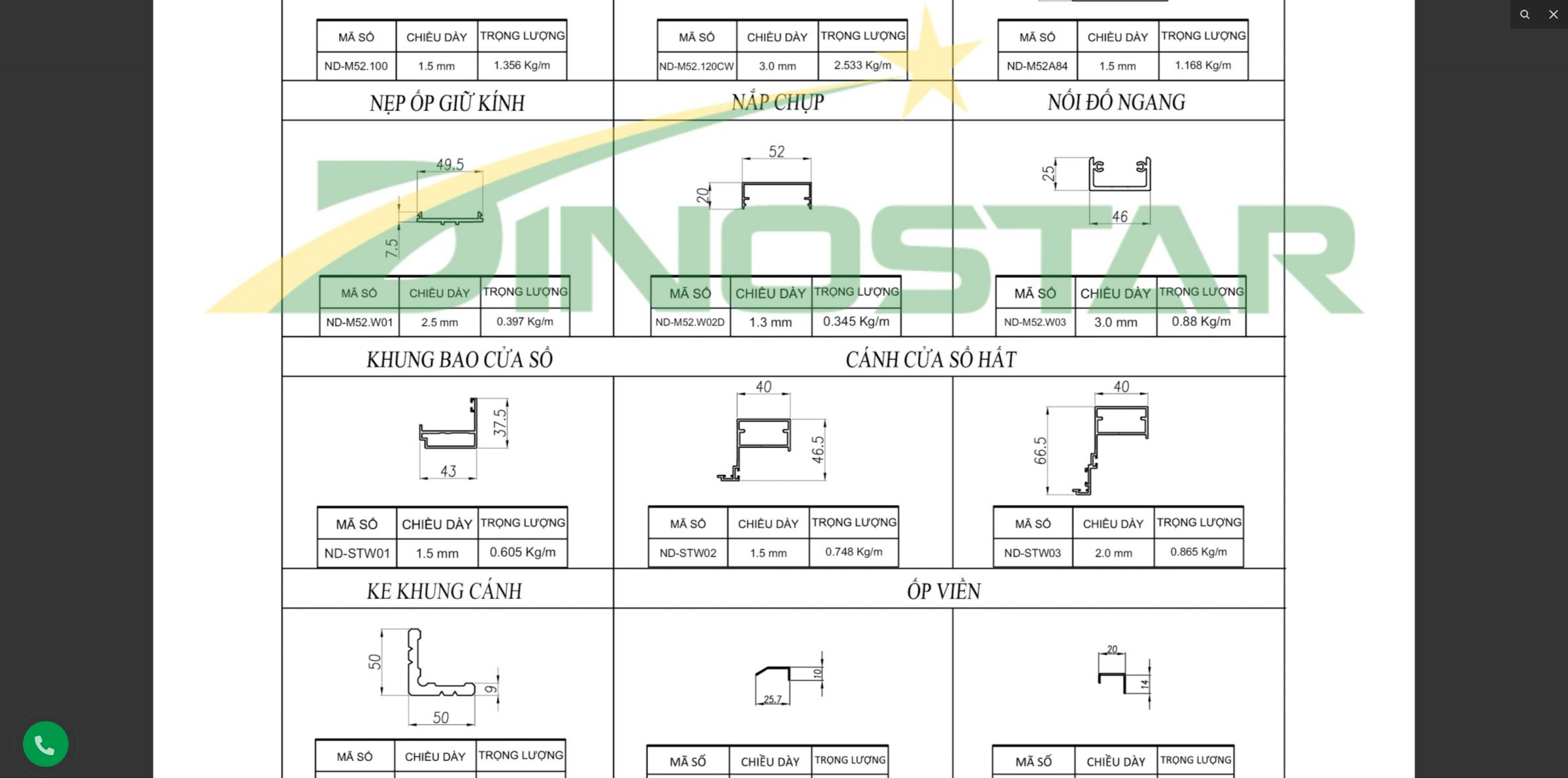
drag, startPoint x: 843, startPoint y: 440, endPoint x: 856, endPoint y: 295, distance: 145.6
click at [856, 295] on img at bounding box center [784, 162] width 1262 height 1671
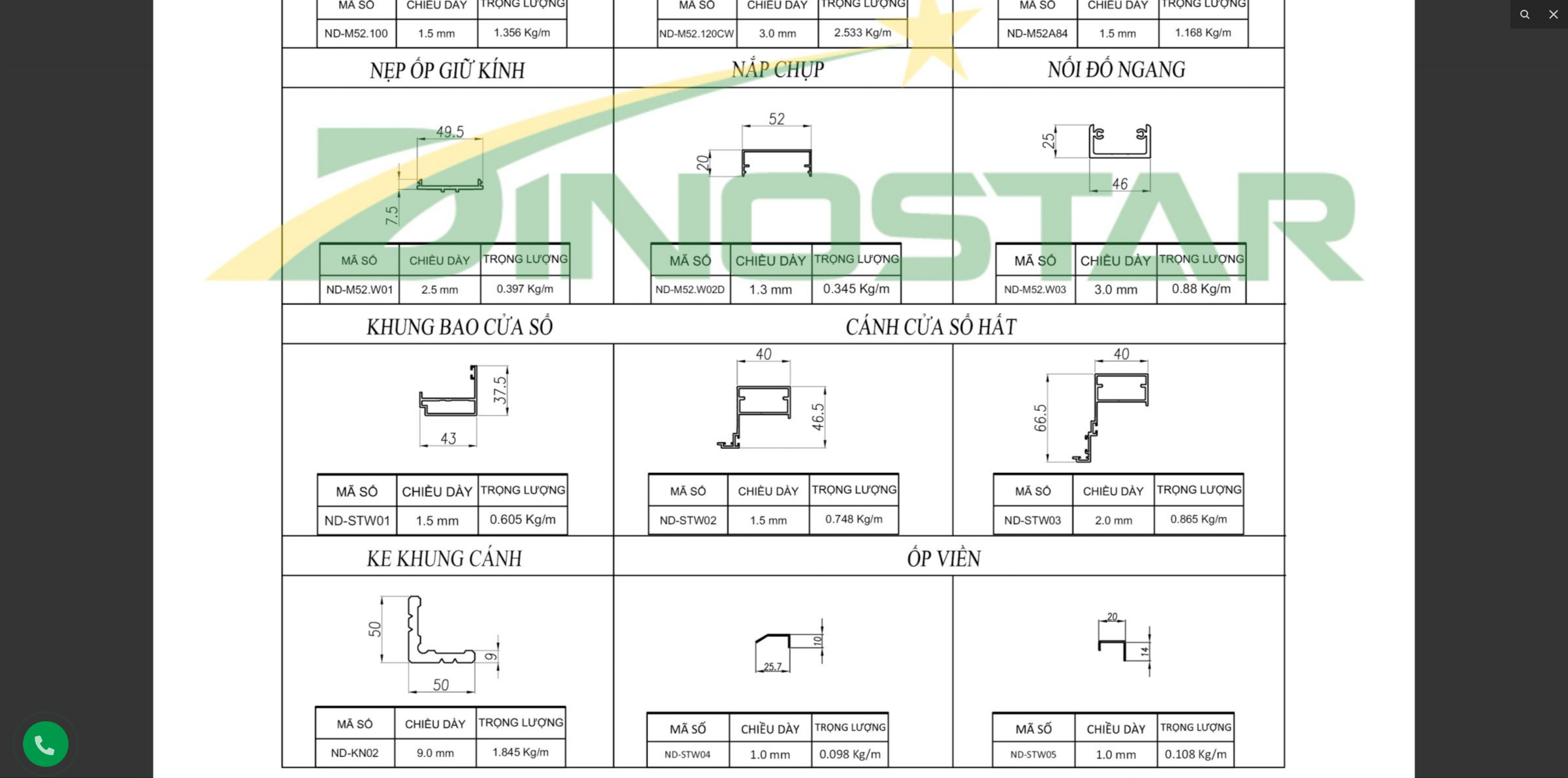
drag, startPoint x: 557, startPoint y: 446, endPoint x: 567, endPoint y: 411, distance: 36.4
click at [567, 411] on img at bounding box center [784, 129] width 1262 height 1671
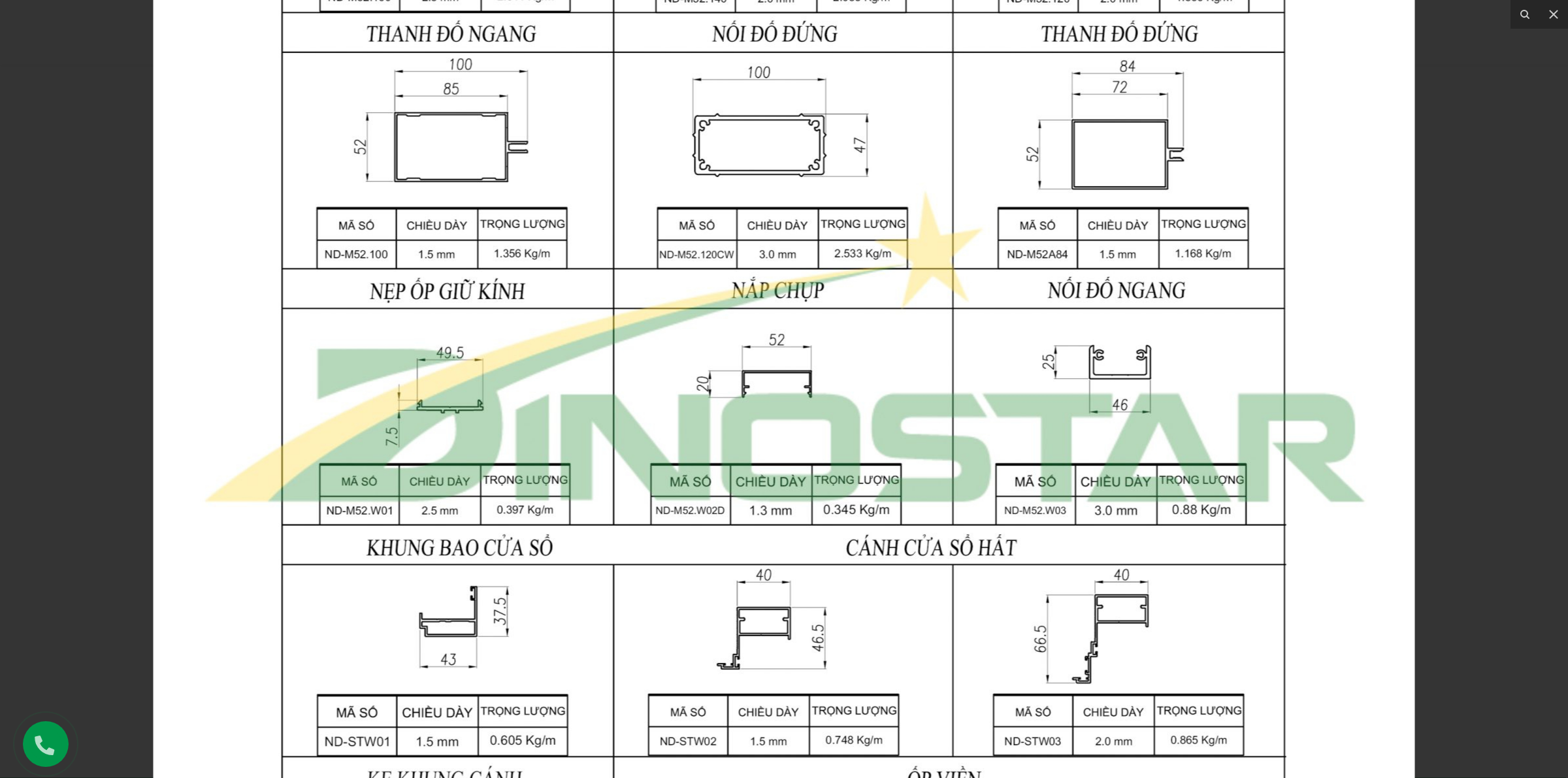
drag, startPoint x: 709, startPoint y: 282, endPoint x: 651, endPoint y: 491, distance: 216.9
click at [676, 547] on img at bounding box center [784, 349] width 1262 height 1671
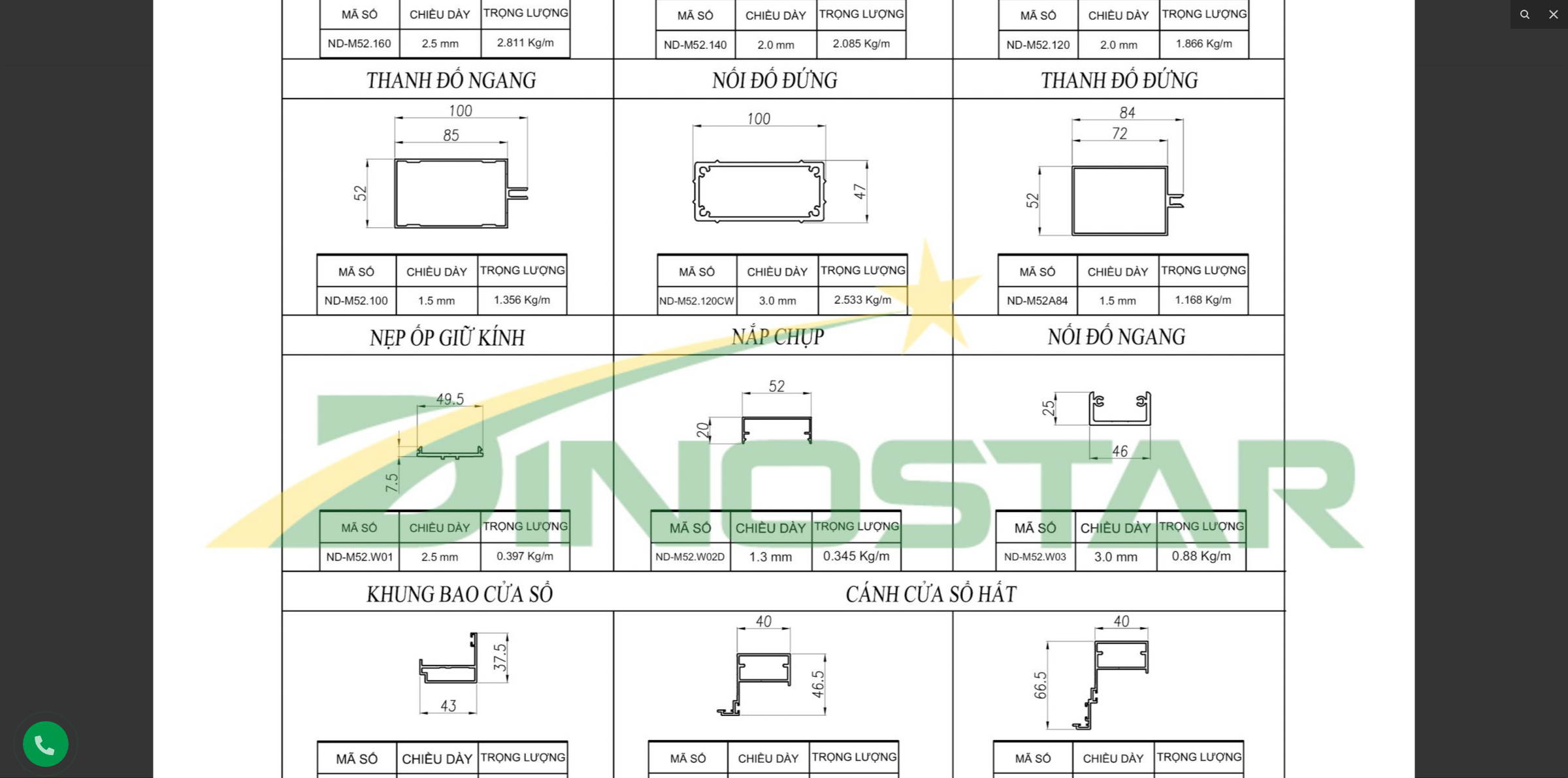
drag, startPoint x: 673, startPoint y: 396, endPoint x: 668, endPoint y: 580, distance: 184.1
click at [663, 586] on img at bounding box center [784, 396] width 1262 height 1671
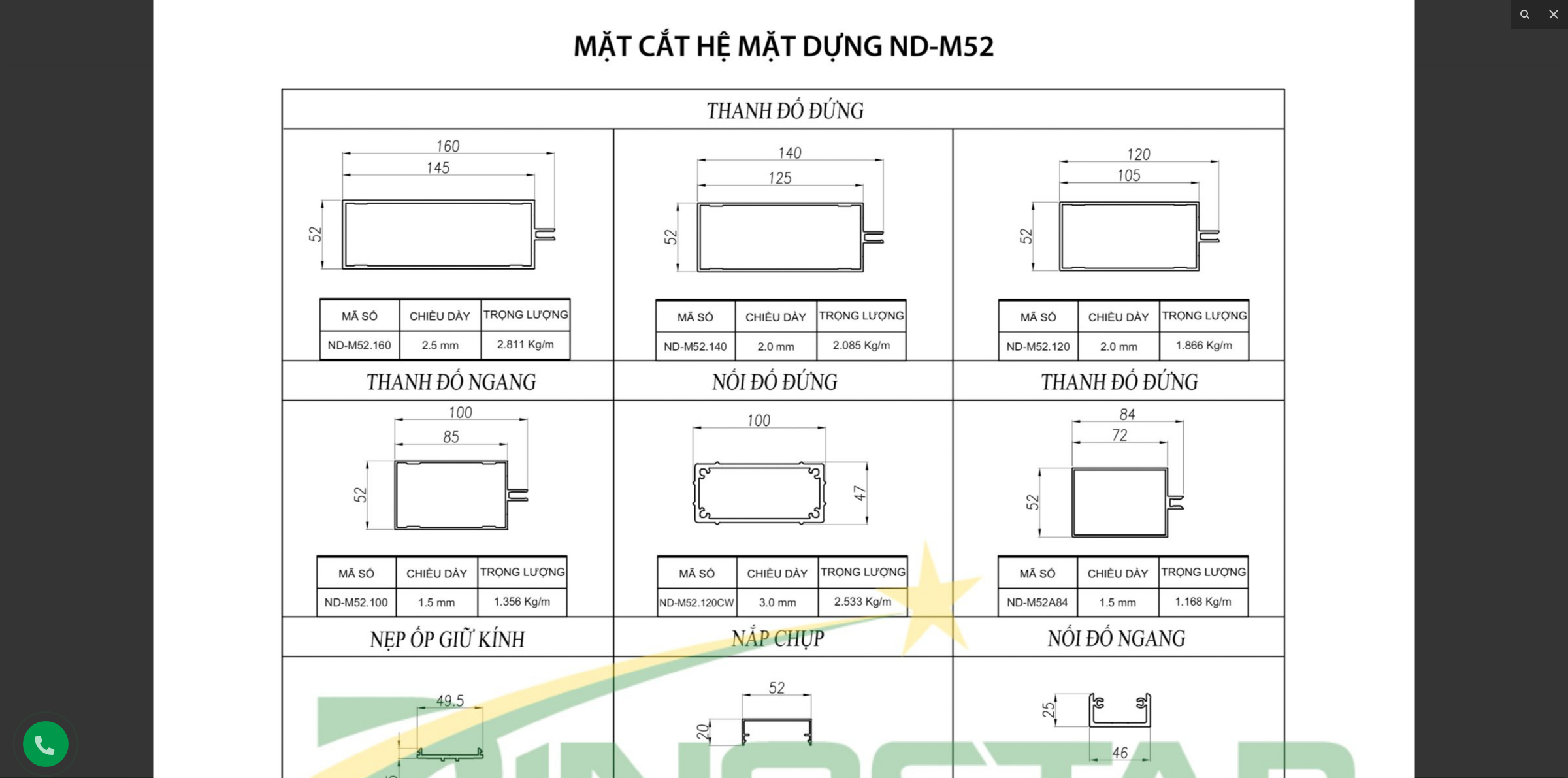
drag, startPoint x: 791, startPoint y: 372, endPoint x: 791, endPoint y: 396, distance: 24.0
click at [791, 396] on img at bounding box center [784, 698] width 1262 height 1671
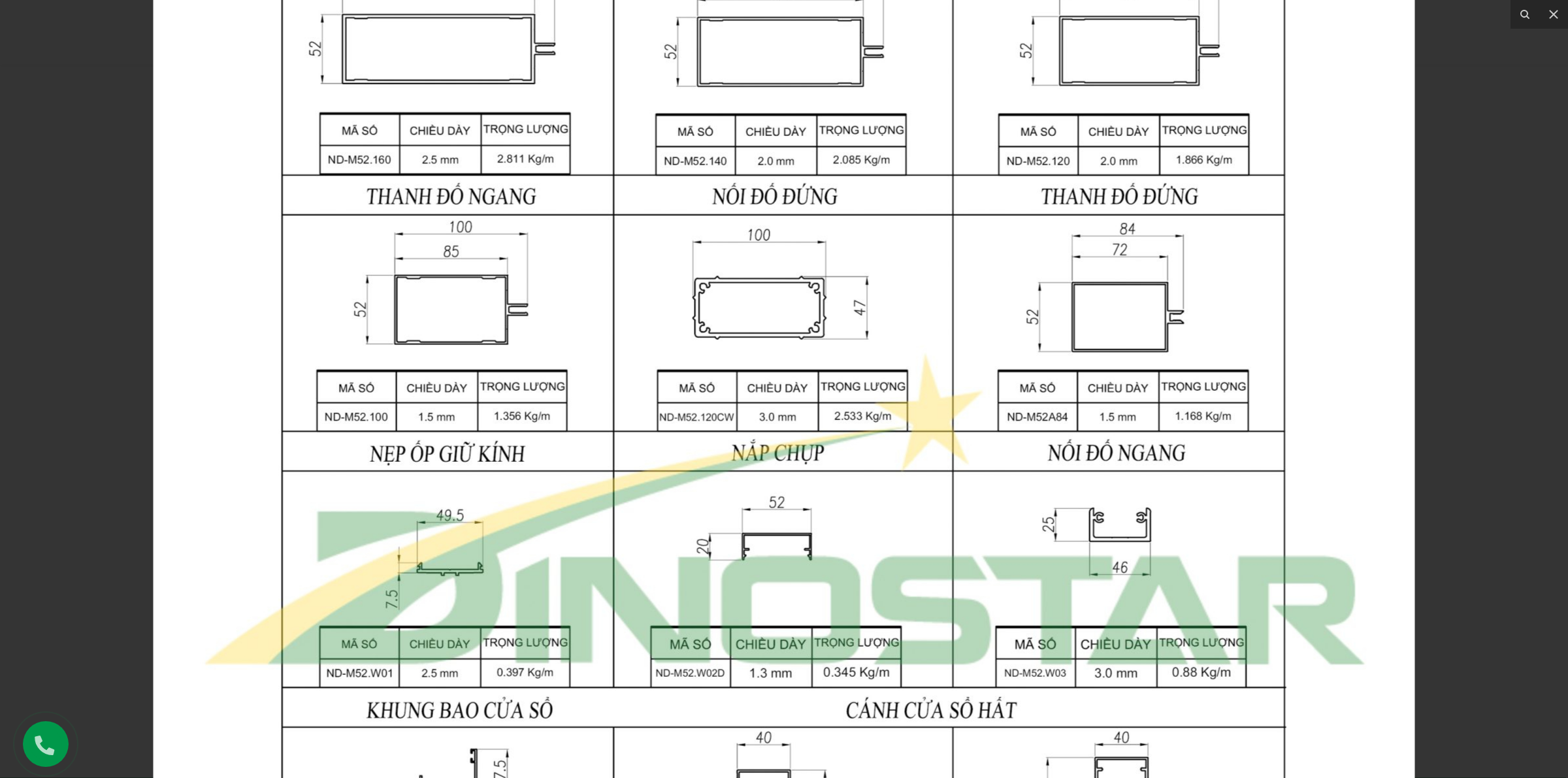
drag, startPoint x: 972, startPoint y: 485, endPoint x: 934, endPoint y: 301, distance: 187.9
click at [934, 301] on img at bounding box center [784, 512] width 1262 height 1671
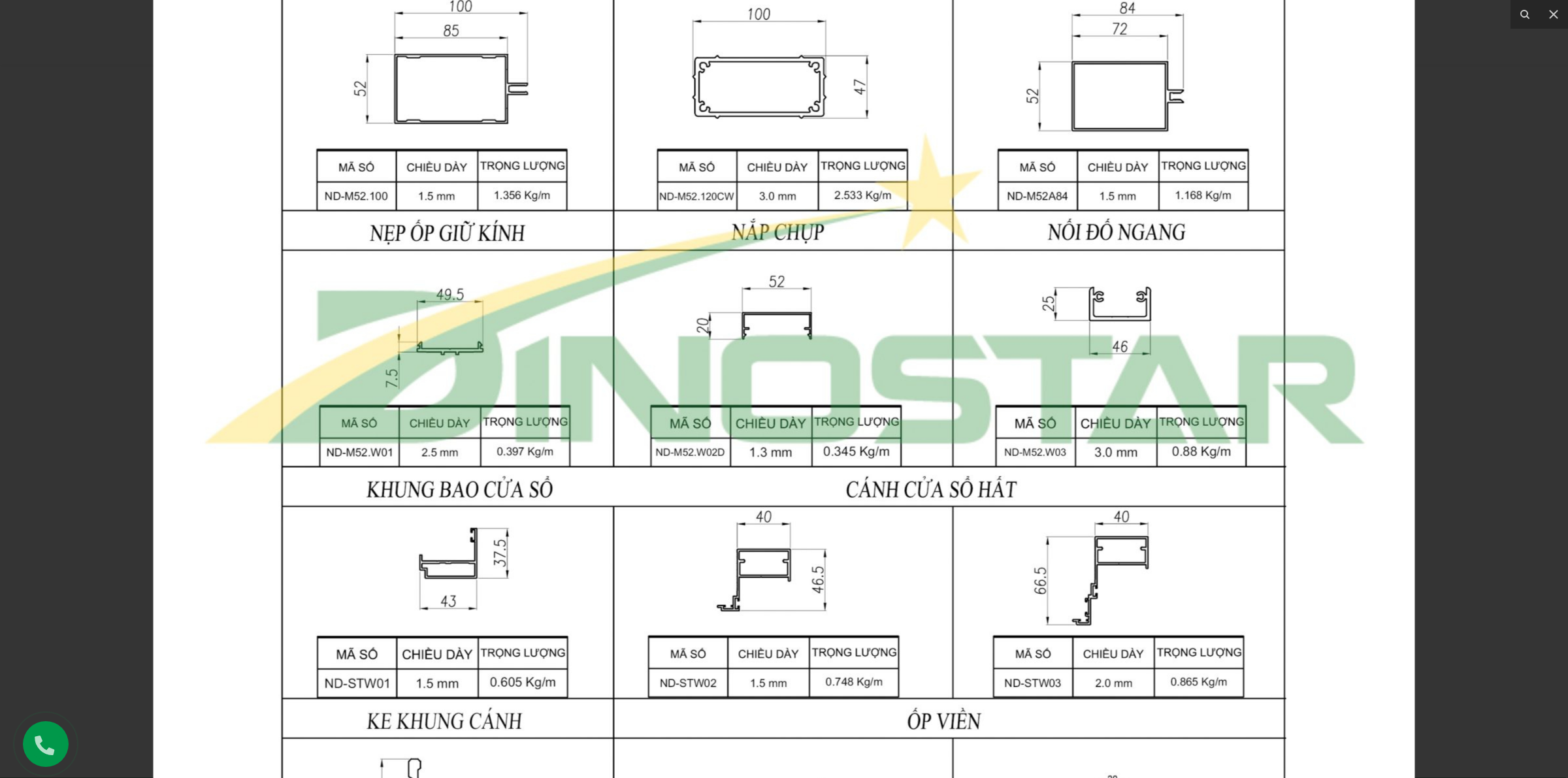
drag, startPoint x: 733, startPoint y: 569, endPoint x: 733, endPoint y: 315, distance: 254.0
click at [733, 315] on img at bounding box center [784, 291] width 1262 height 1671
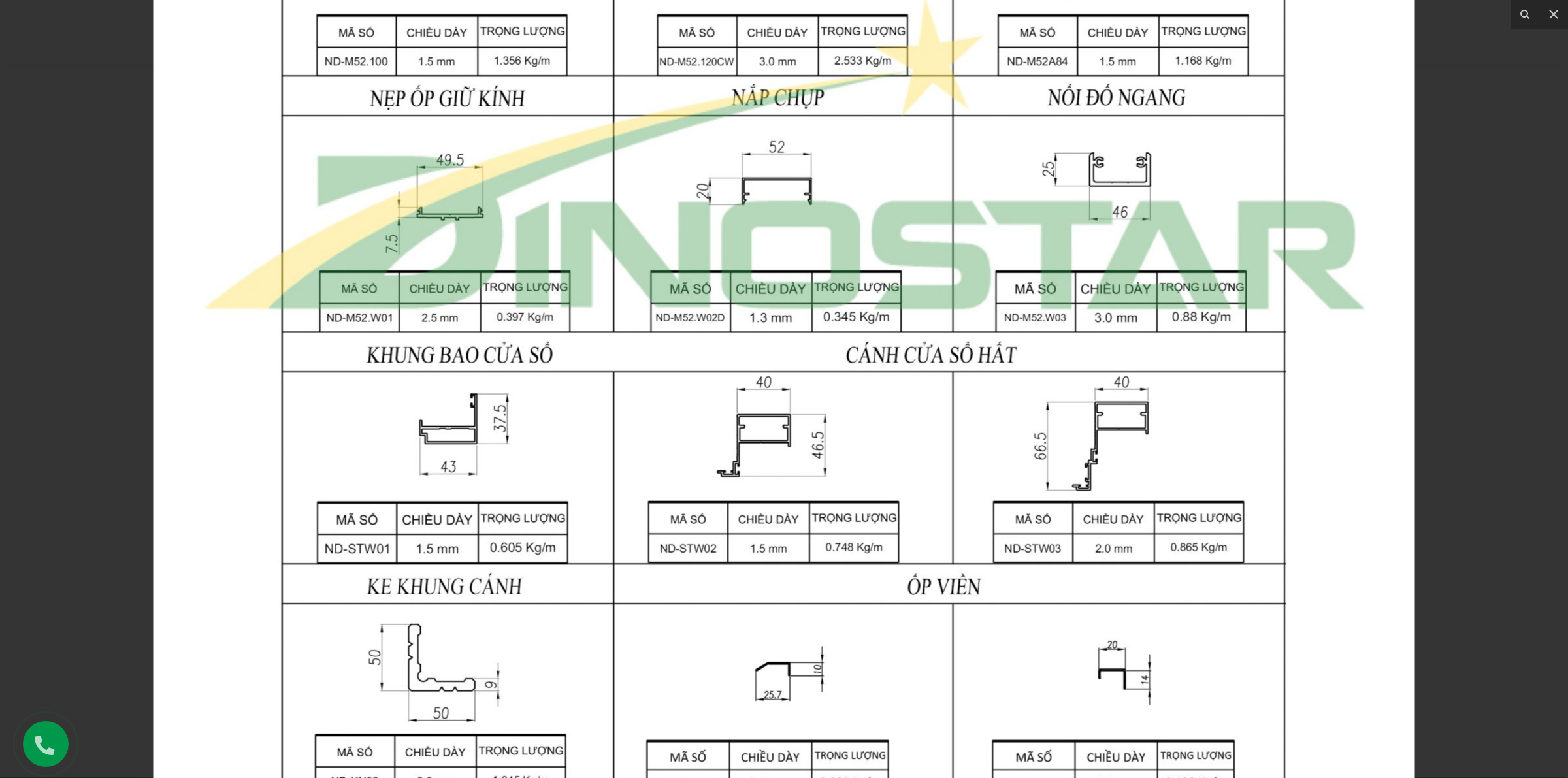
drag, startPoint x: 556, startPoint y: 646, endPoint x: 546, endPoint y: 534, distance: 112.4
click at [553, 535] on img at bounding box center [784, 157] width 1262 height 1671
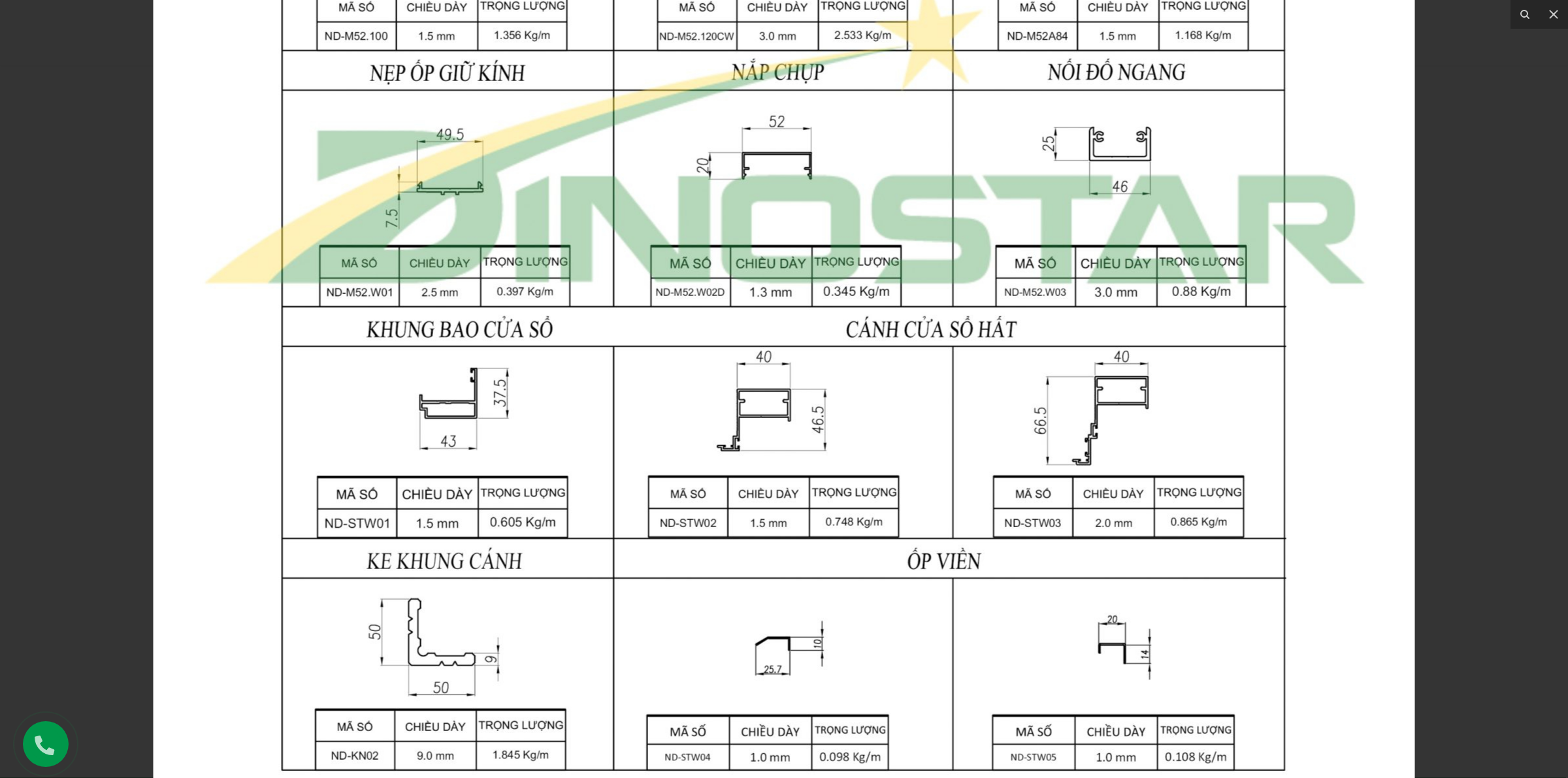
drag, startPoint x: 826, startPoint y: 521, endPoint x: 801, endPoint y: 502, distance: 31.4
click at [801, 502] on img at bounding box center [784, 132] width 1262 height 1671
